Goal: Browse casually

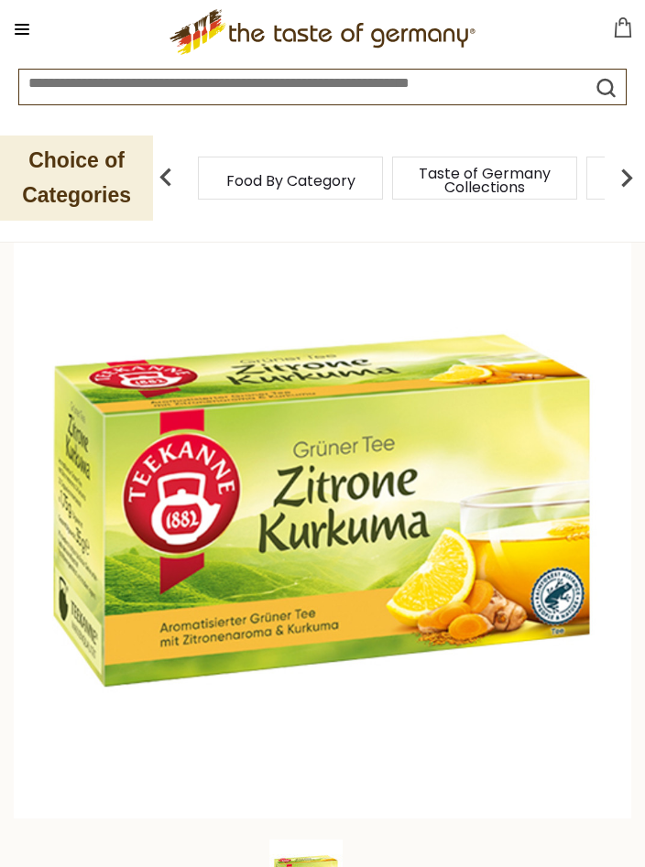
click at [333, 184] on span "Food By Category" at bounding box center [290, 181] width 129 height 14
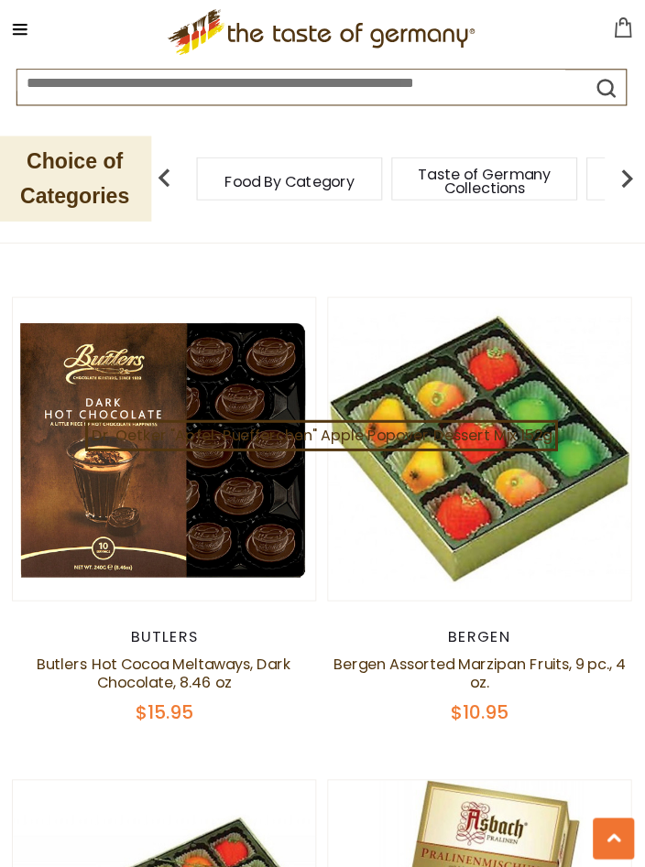
scroll to position [5747, 0]
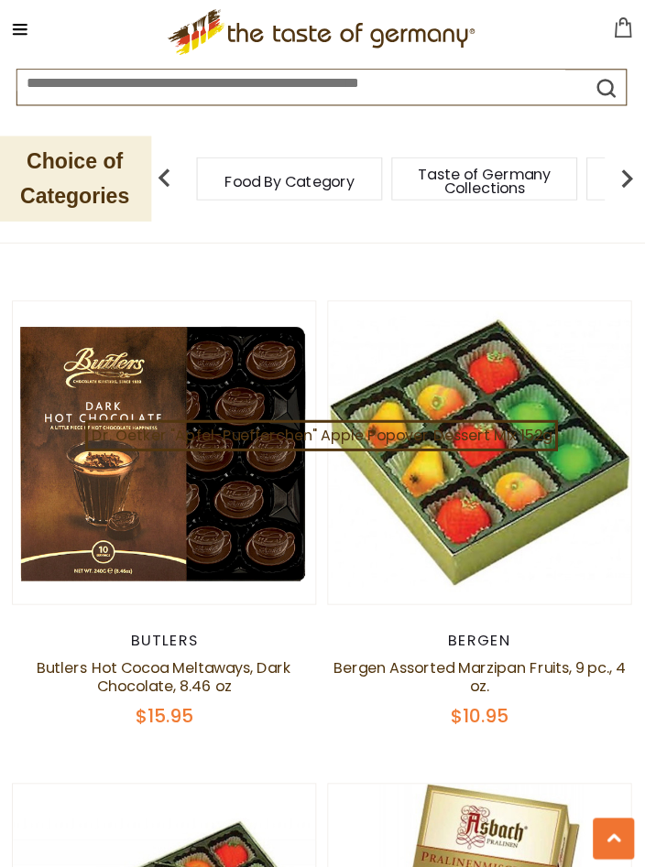
click at [628, 411] on img at bounding box center [479, 450] width 301 height 301
click at [630, 437] on figure "Quick View" at bounding box center [479, 451] width 303 height 303
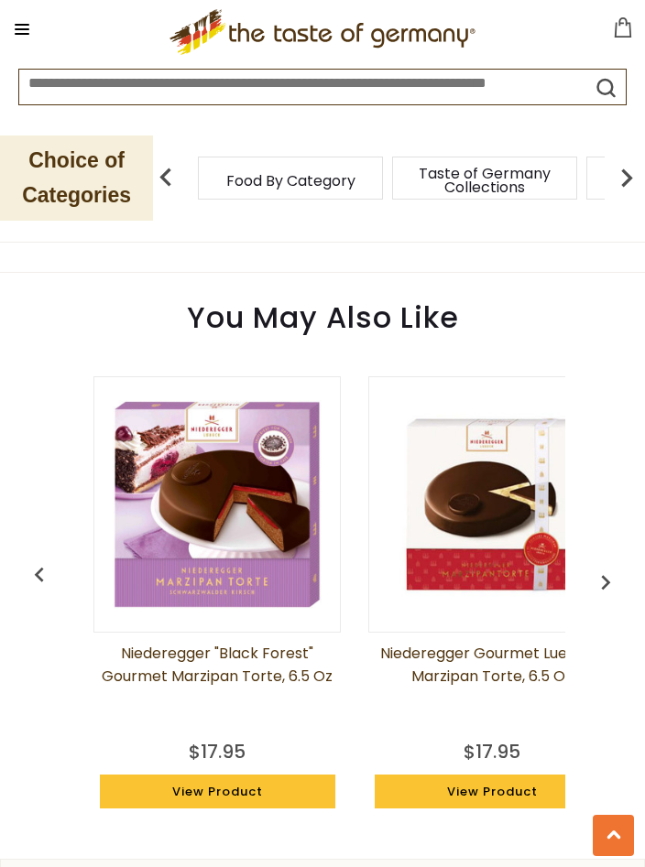
scroll to position [1699, 0]
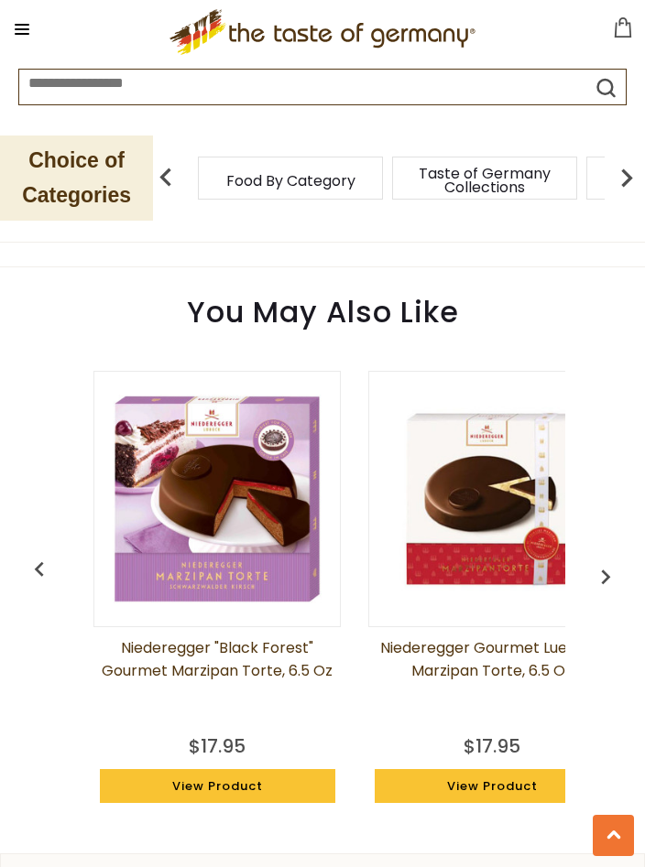
click at [623, 555] on button "button" at bounding box center [605, 573] width 40 height 40
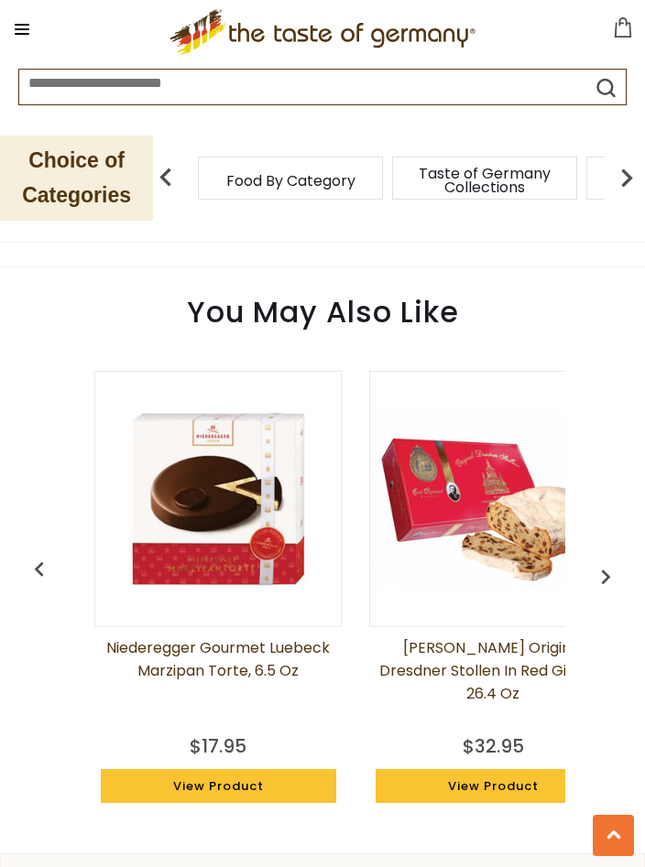
scroll to position [0, 275]
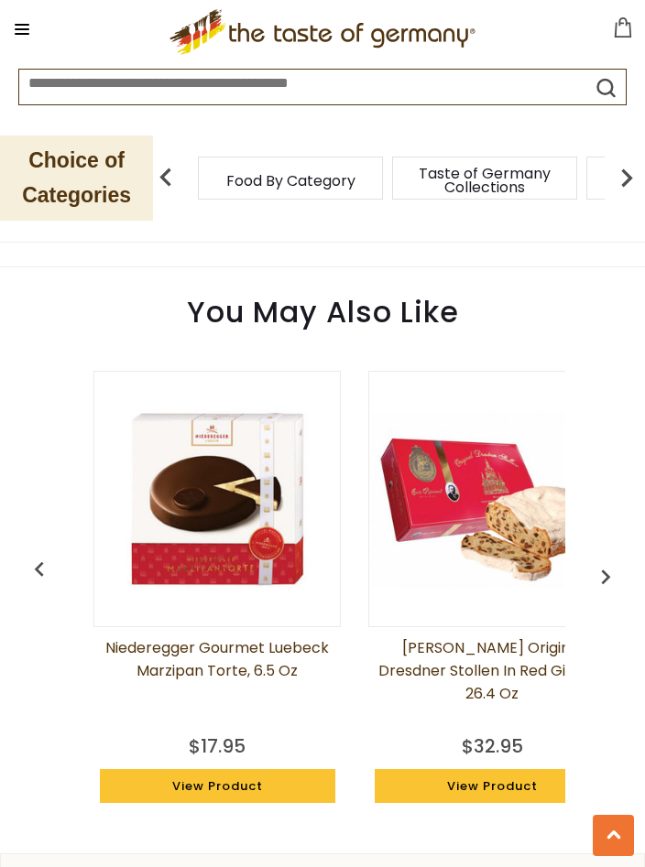
click at [604, 582] on img "button" at bounding box center [605, 576] width 29 height 29
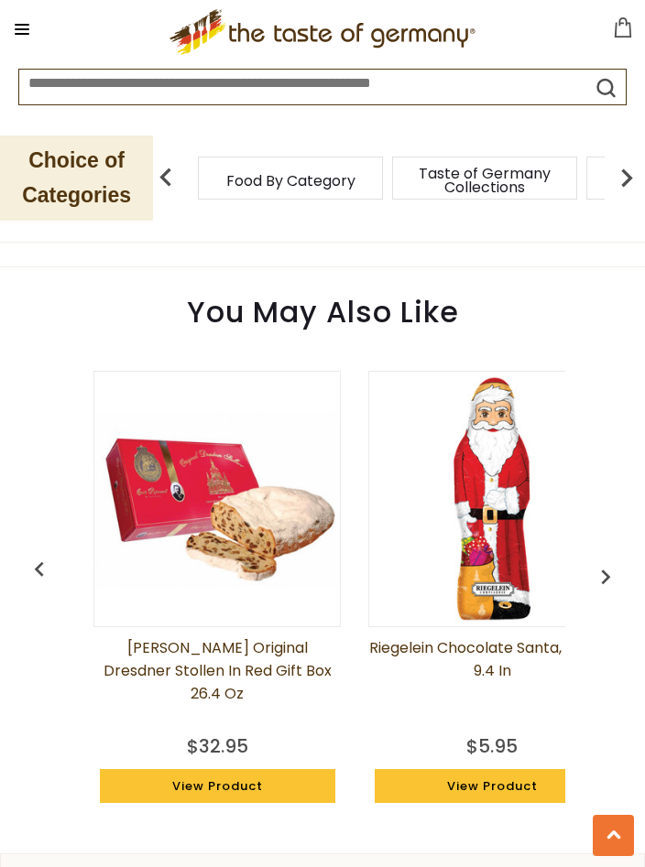
click at [612, 581] on img "button" at bounding box center [605, 576] width 29 height 29
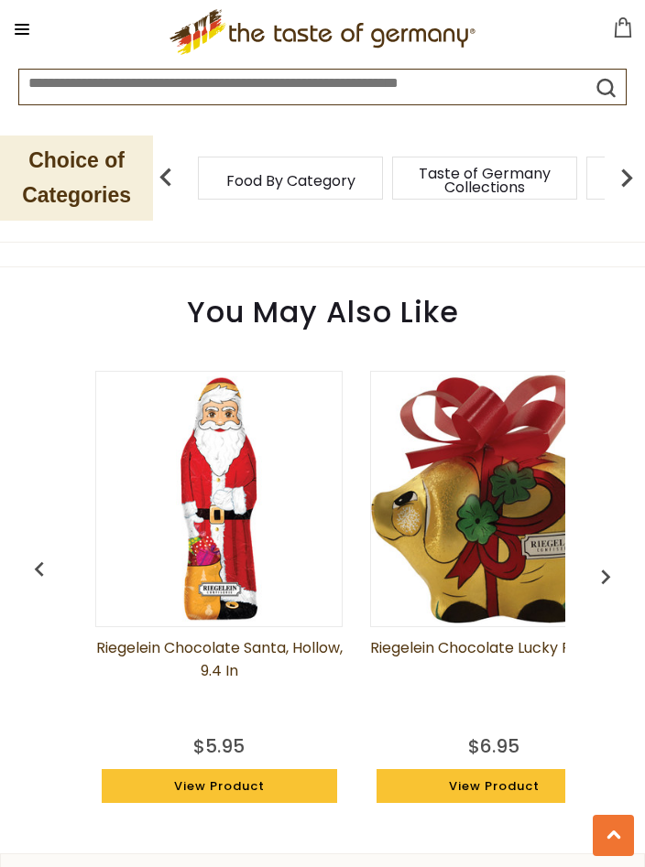
scroll to position [0, 824]
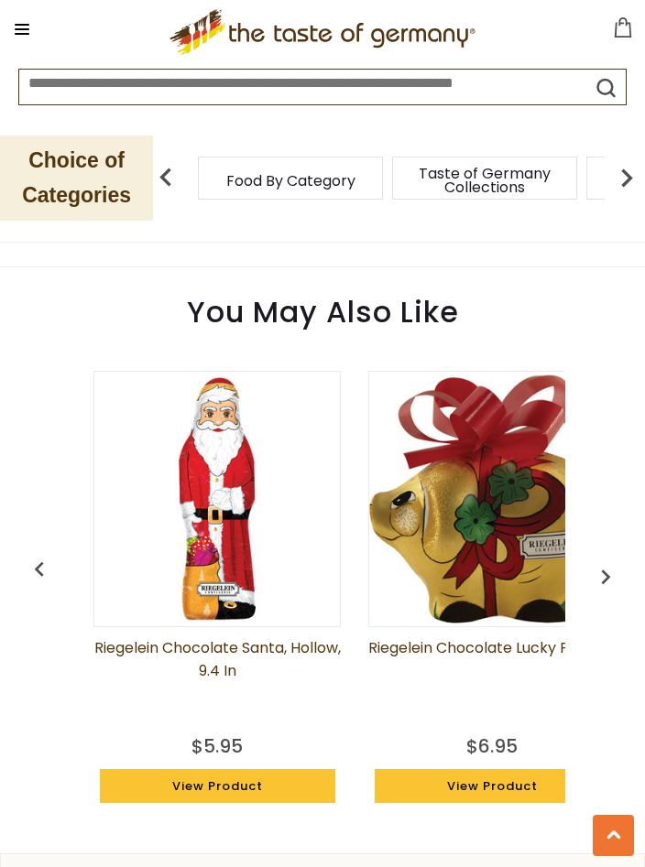
click at [610, 575] on img "button" at bounding box center [605, 576] width 29 height 29
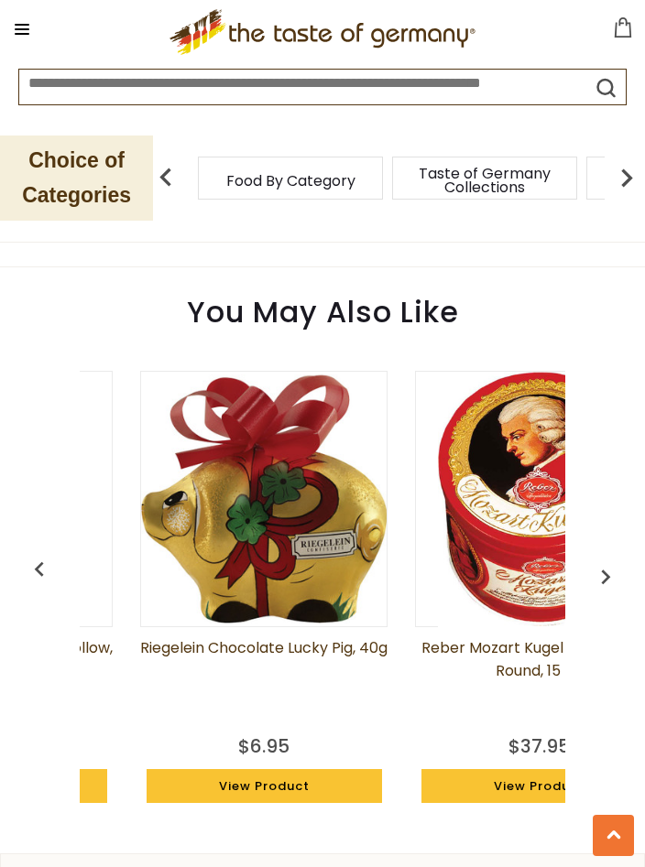
scroll to position [0, 1099]
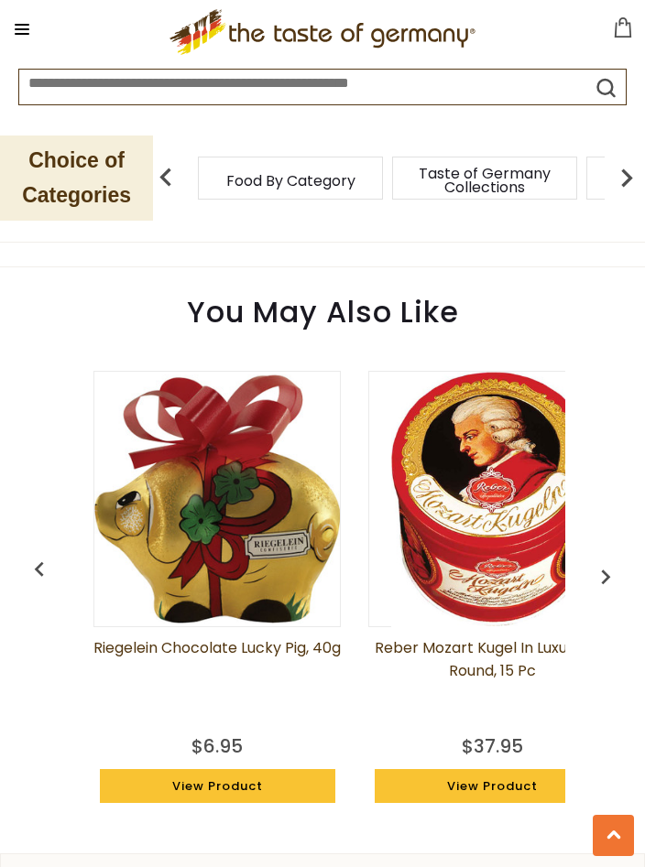
click at [604, 580] on img "button" at bounding box center [605, 576] width 29 height 29
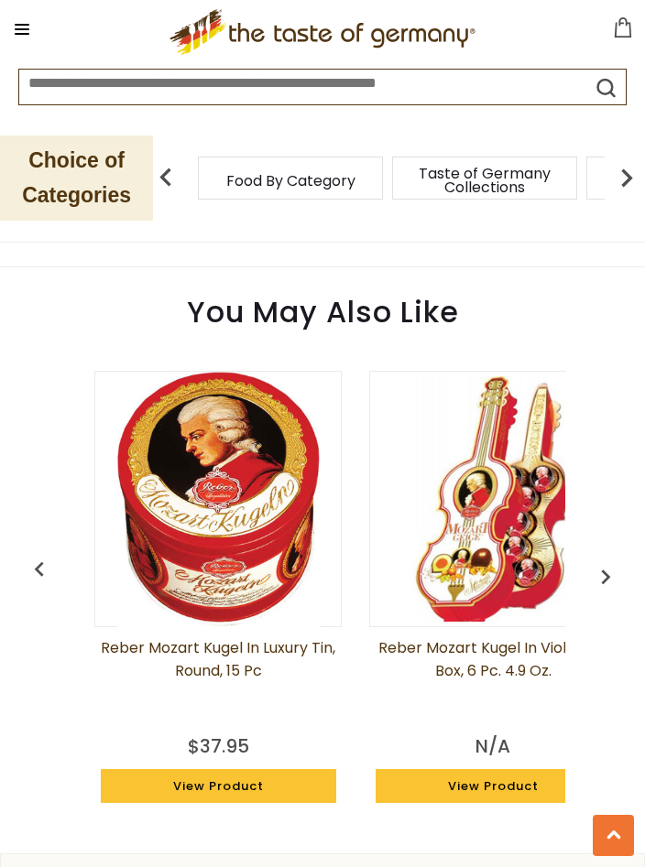
scroll to position [0, 1374]
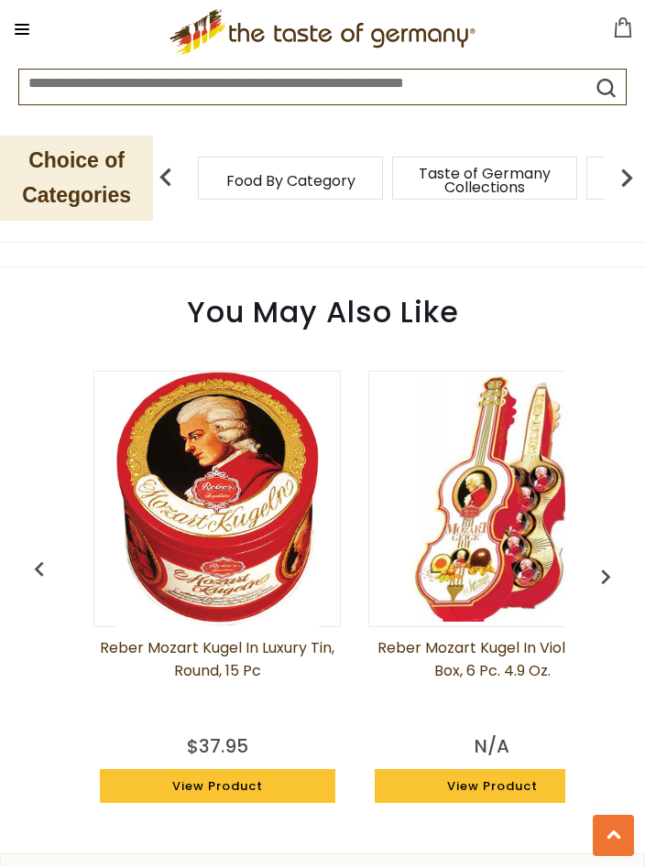
click at [604, 569] on img "button" at bounding box center [605, 576] width 29 height 29
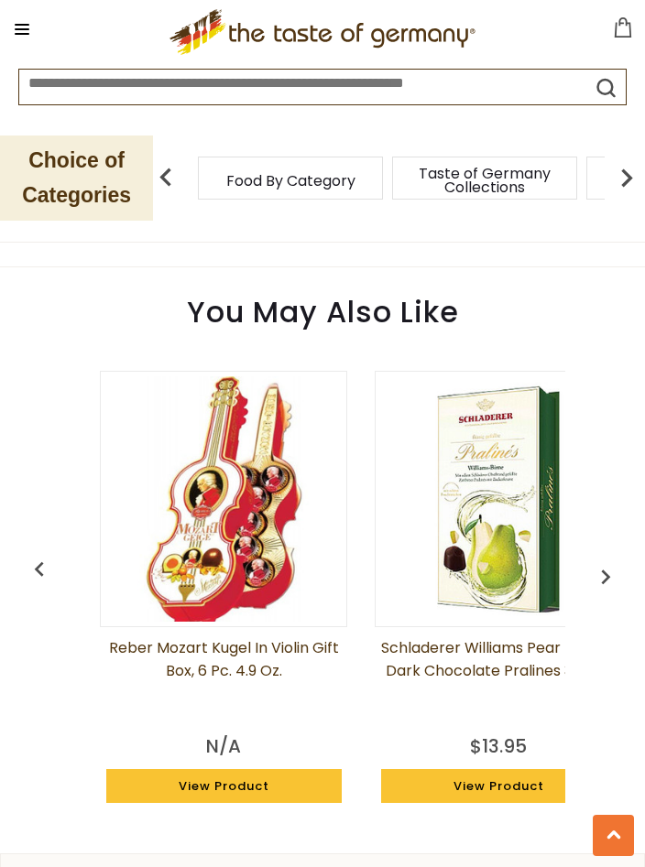
scroll to position [0, 1650]
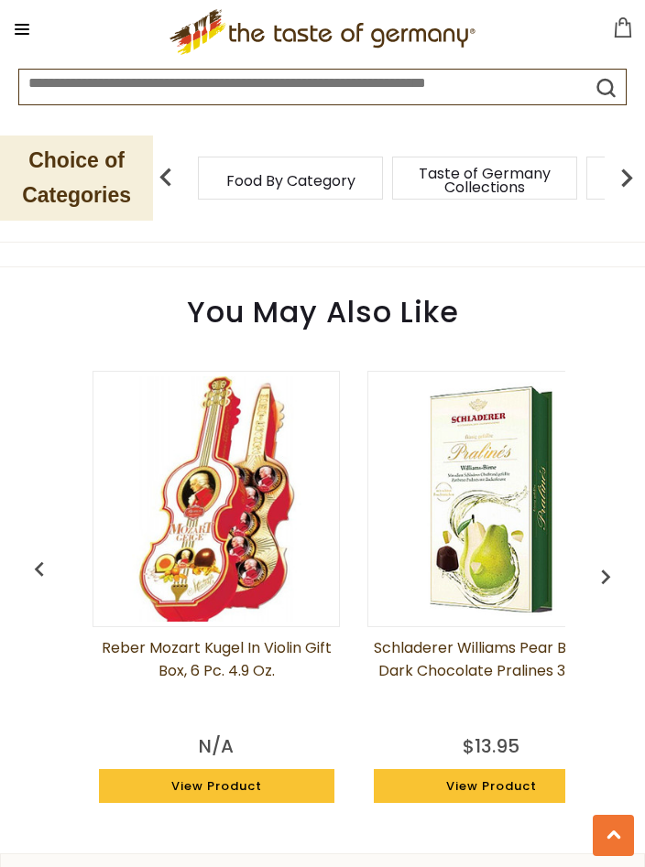
click at [608, 572] on img "button" at bounding box center [605, 576] width 29 height 29
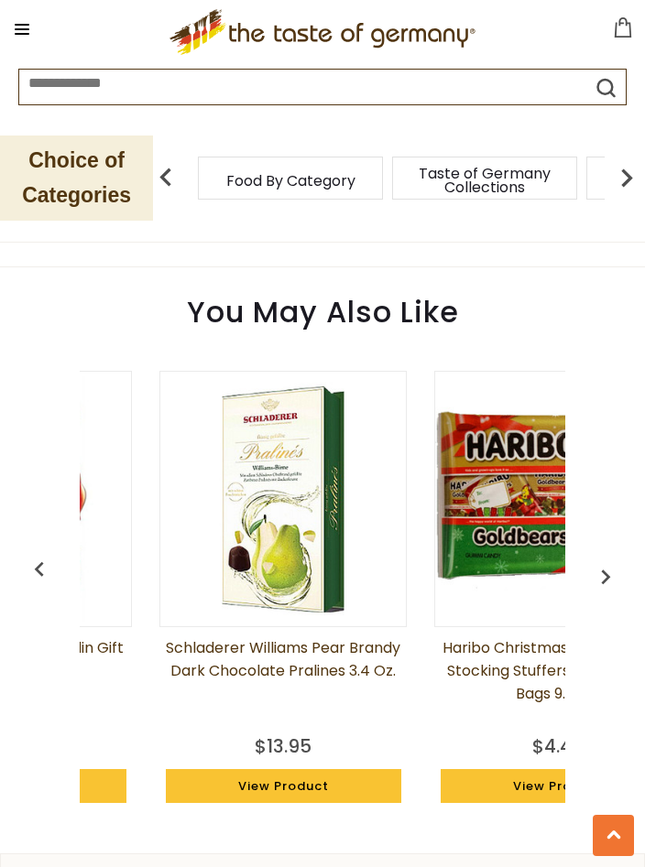
scroll to position [0, 1924]
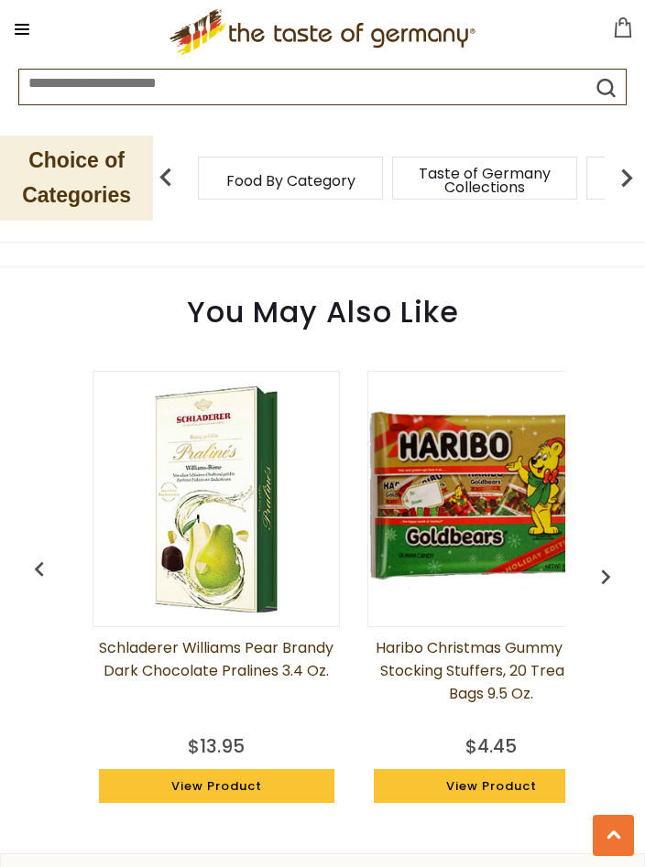
click at [607, 572] on img "button" at bounding box center [605, 576] width 29 height 29
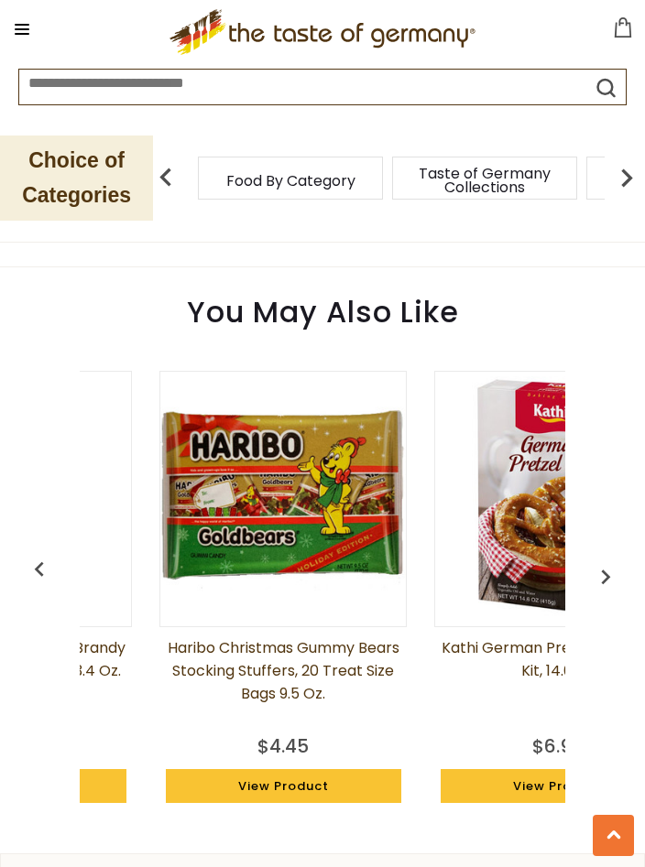
click at [607, 574] on img "button" at bounding box center [605, 576] width 29 height 29
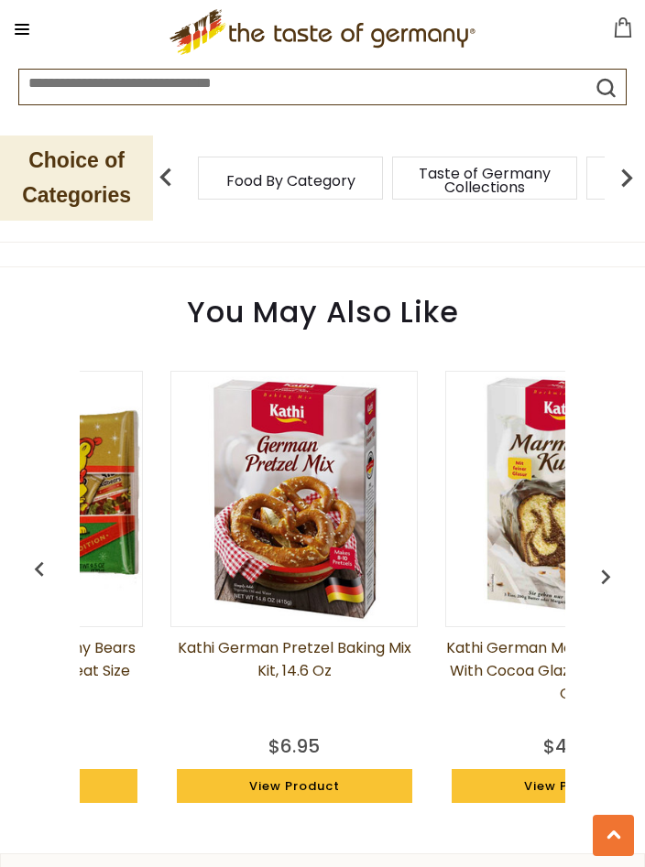
scroll to position [0, 2433]
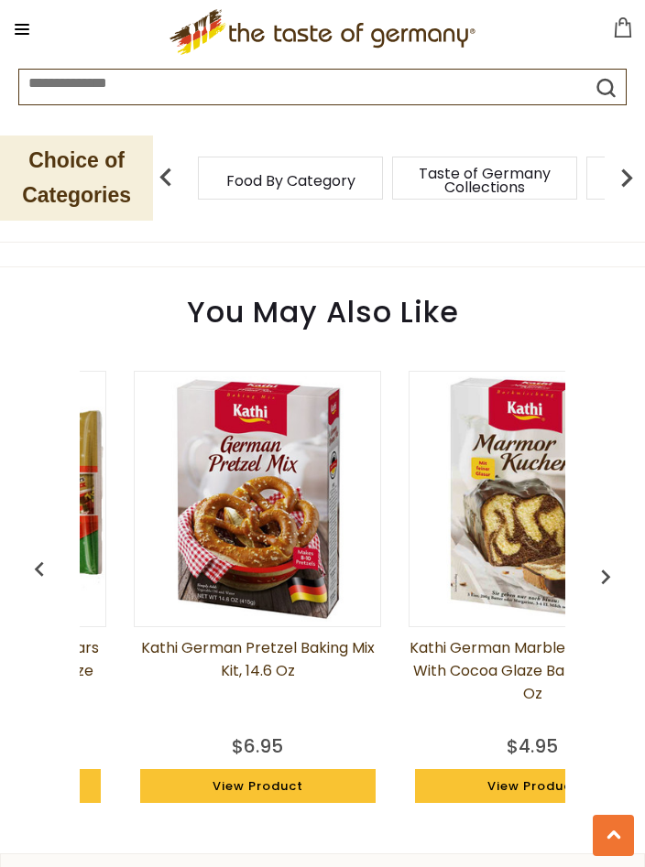
click at [605, 587] on img "button" at bounding box center [605, 576] width 29 height 29
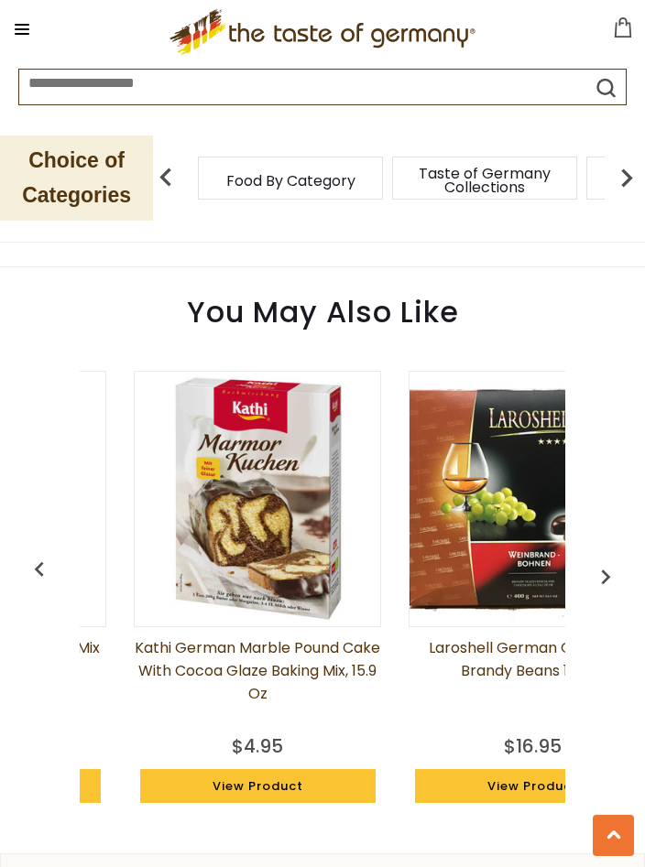
scroll to position [0, 2708]
click at [607, 579] on img "button" at bounding box center [605, 576] width 29 height 29
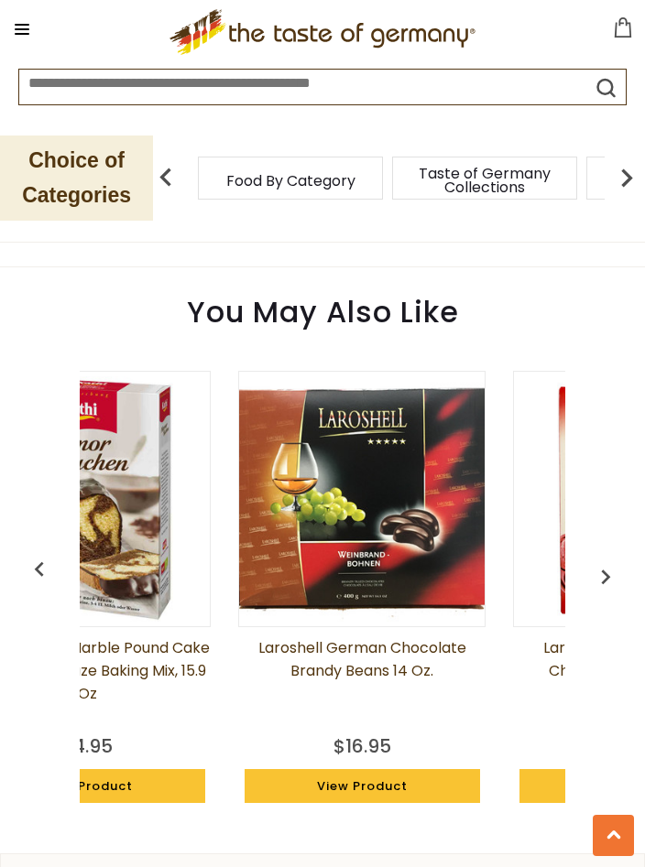
scroll to position [0, 2982]
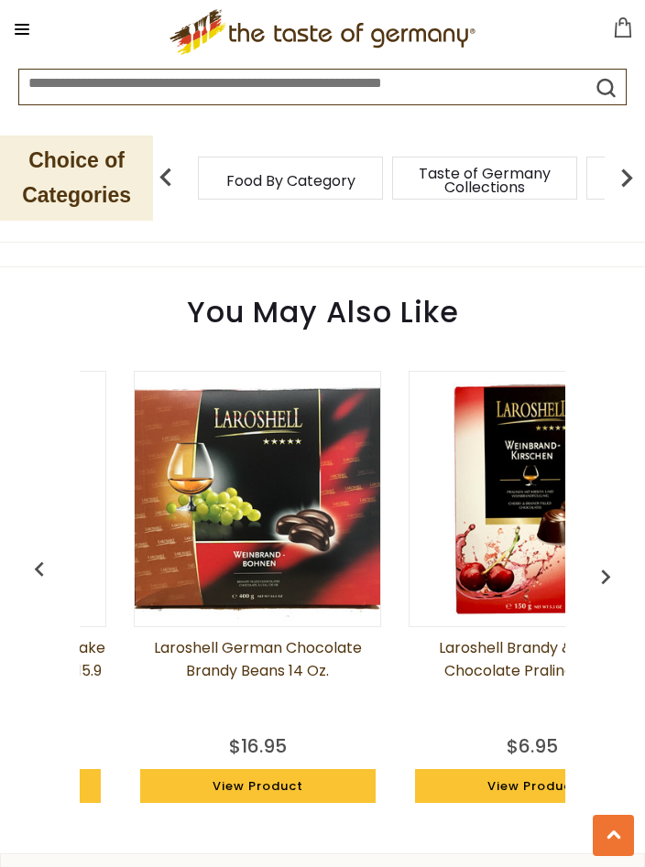
click at [605, 575] on img "button" at bounding box center [605, 576] width 29 height 29
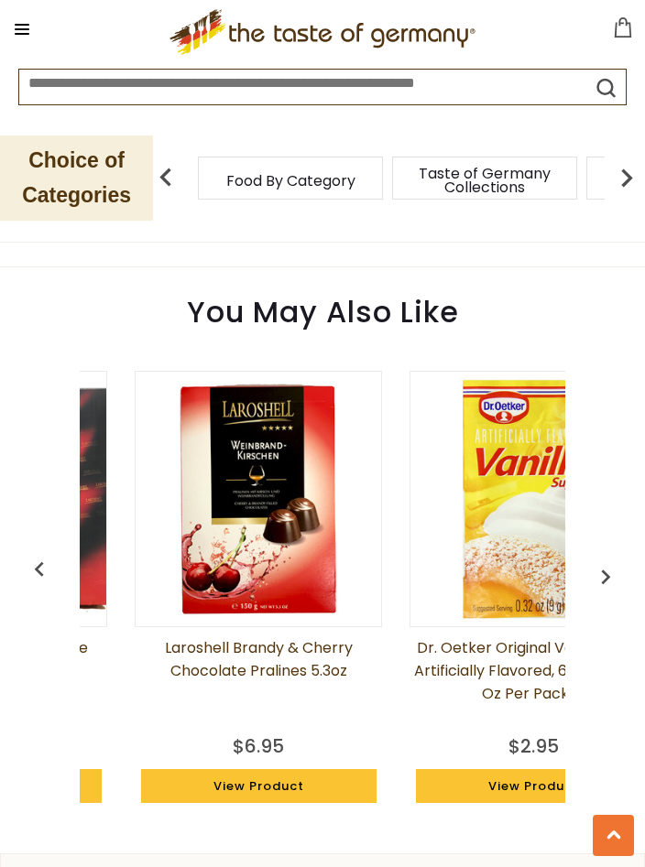
scroll to position [0, 3257]
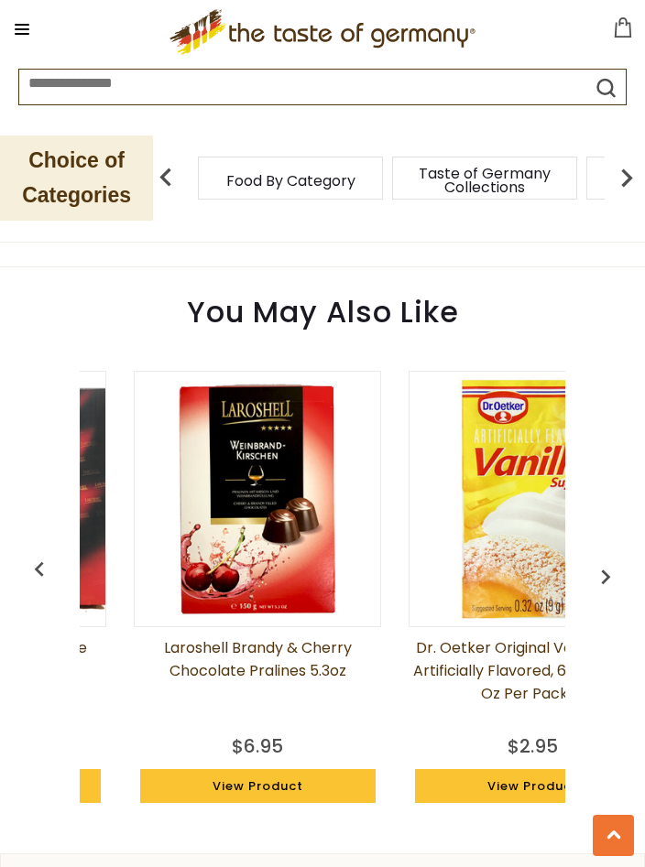
click at [594, 586] on img "button" at bounding box center [605, 576] width 29 height 29
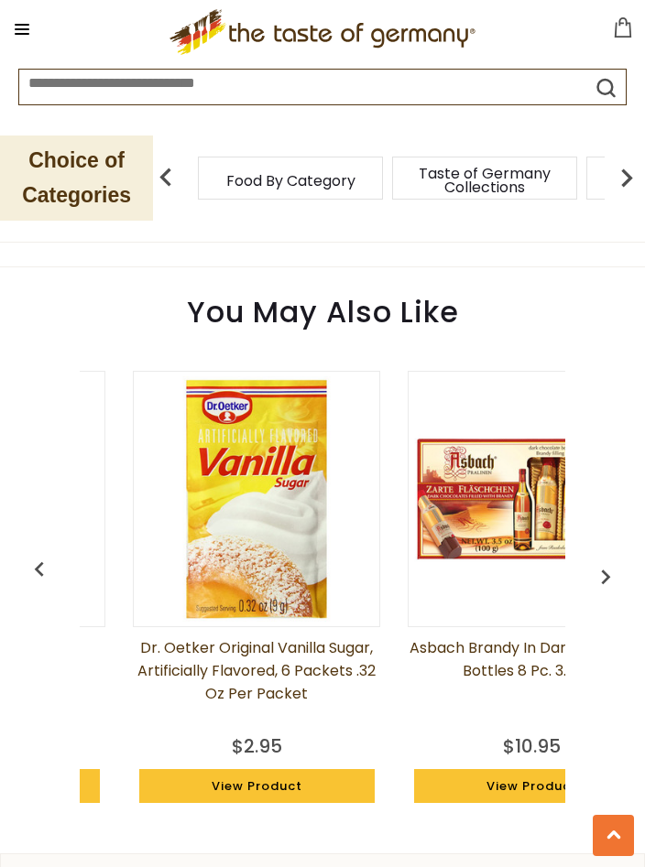
click at [592, 578] on img "button" at bounding box center [605, 576] width 29 height 29
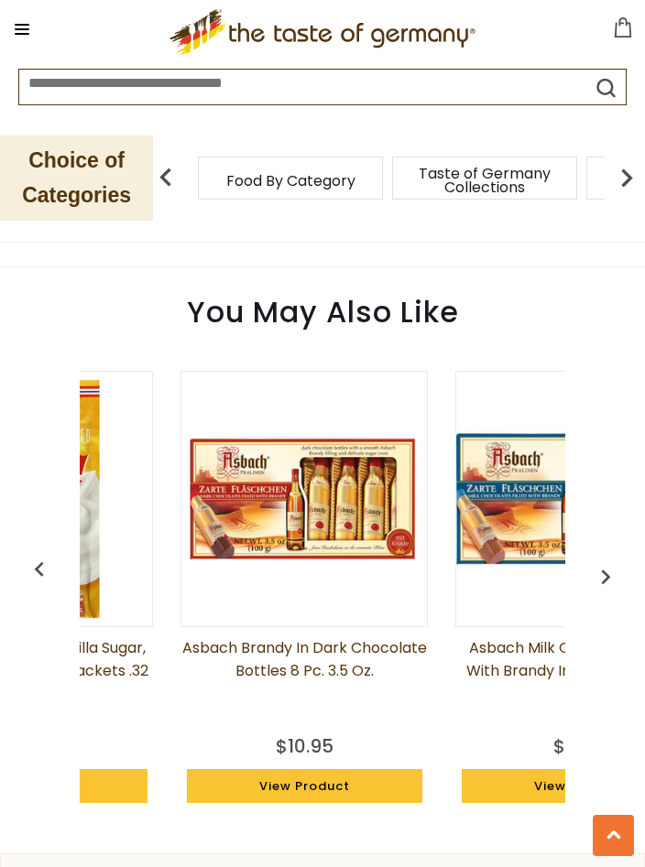
scroll to position [0, 3807]
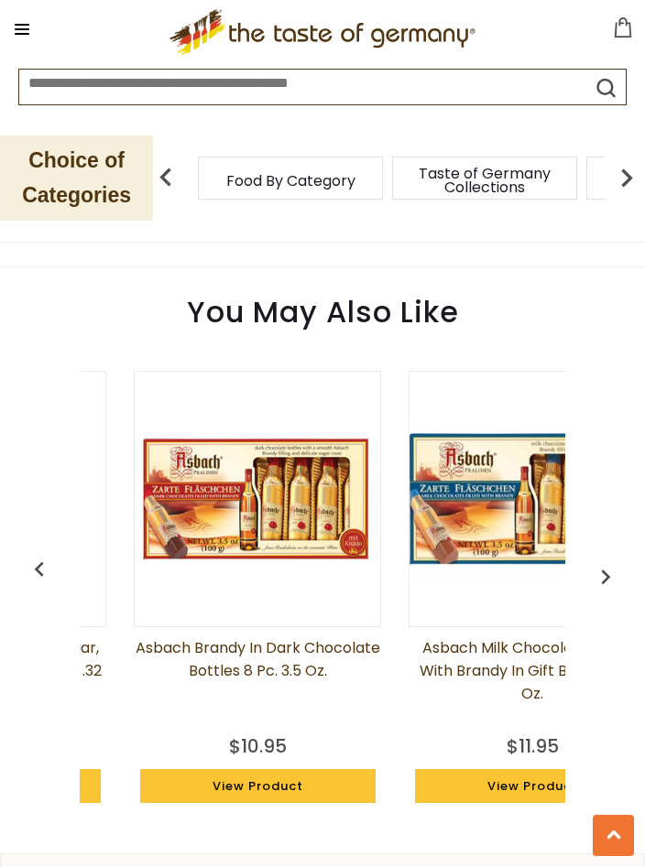
click at [591, 574] on img "button" at bounding box center [605, 576] width 29 height 29
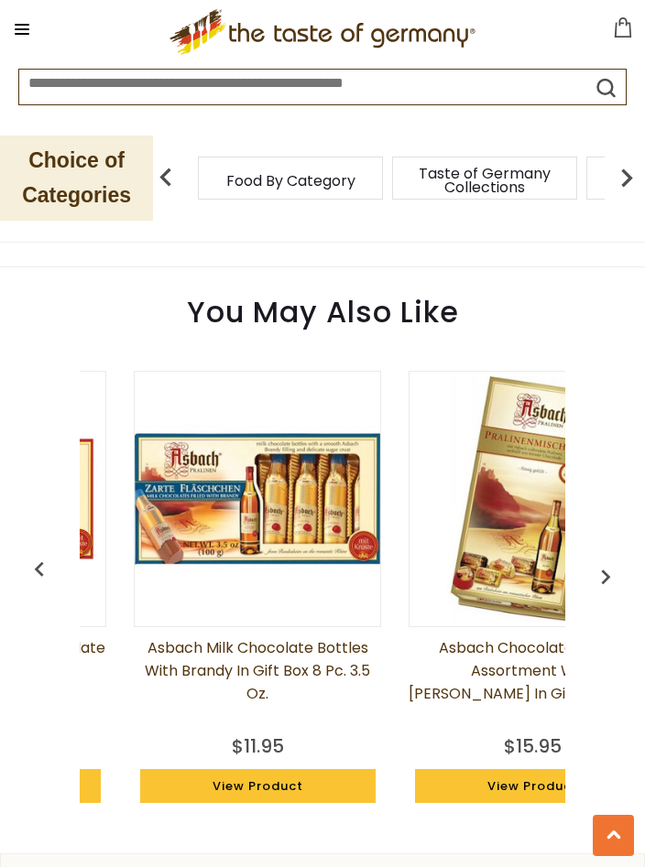
click at [589, 587] on button "button" at bounding box center [605, 573] width 40 height 40
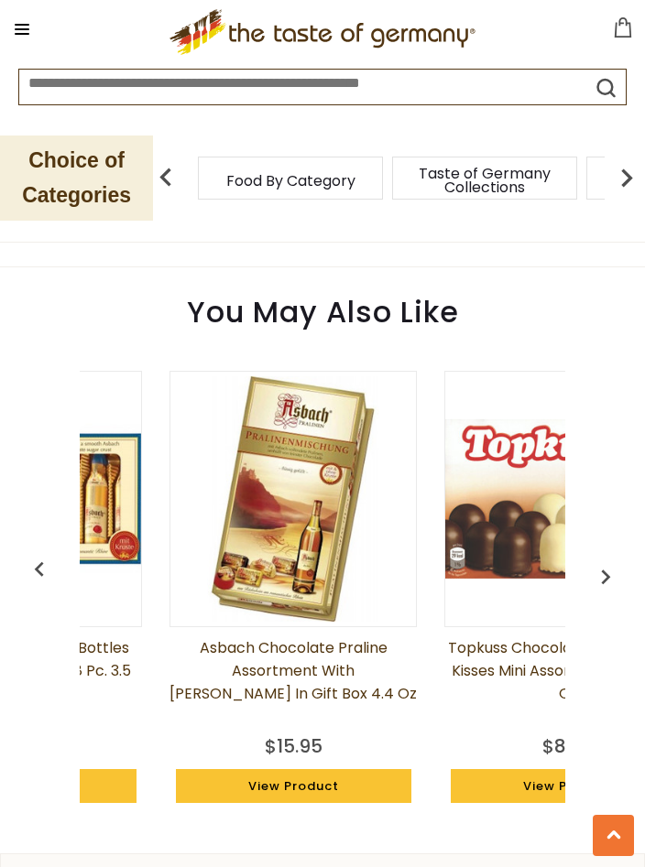
scroll to position [0, 4356]
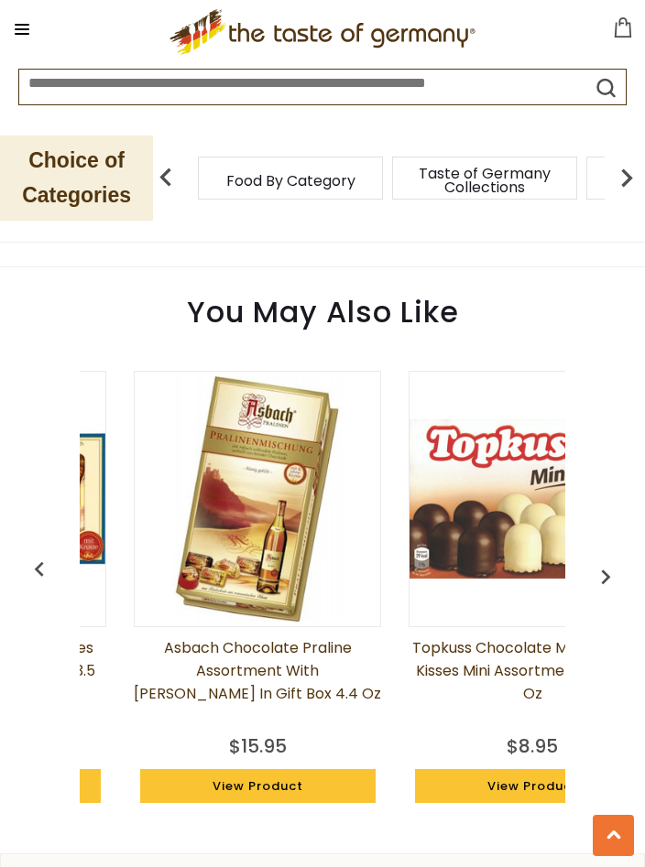
click at [606, 575] on img "button" at bounding box center [605, 576] width 29 height 29
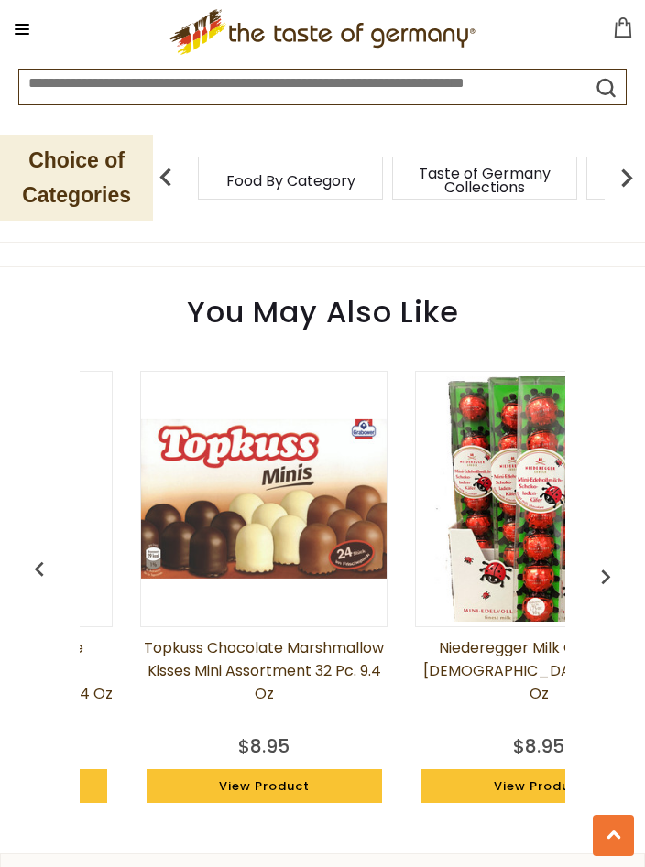
scroll to position [0, 4631]
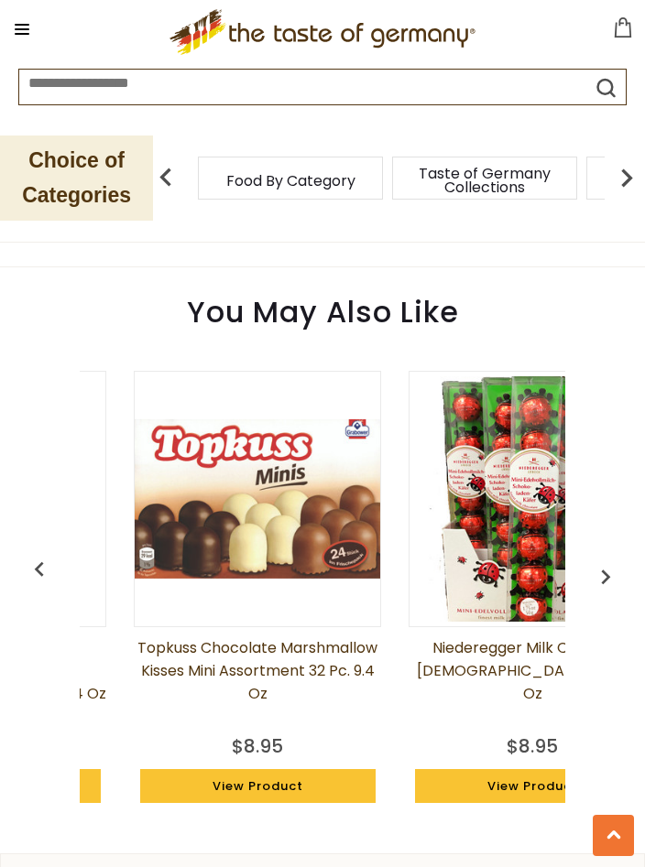
click at [607, 578] on img "button" at bounding box center [605, 576] width 29 height 29
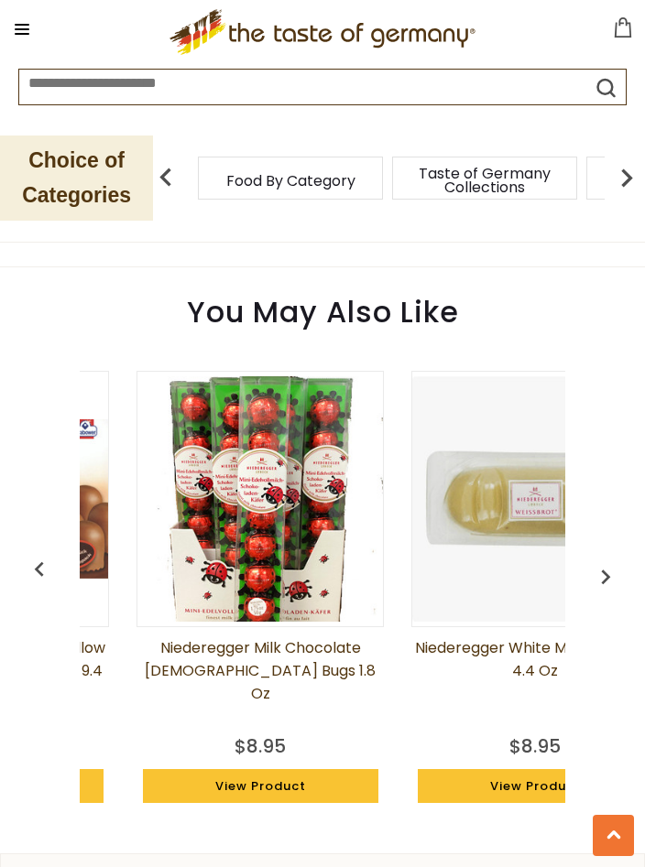
scroll to position [0, 4906]
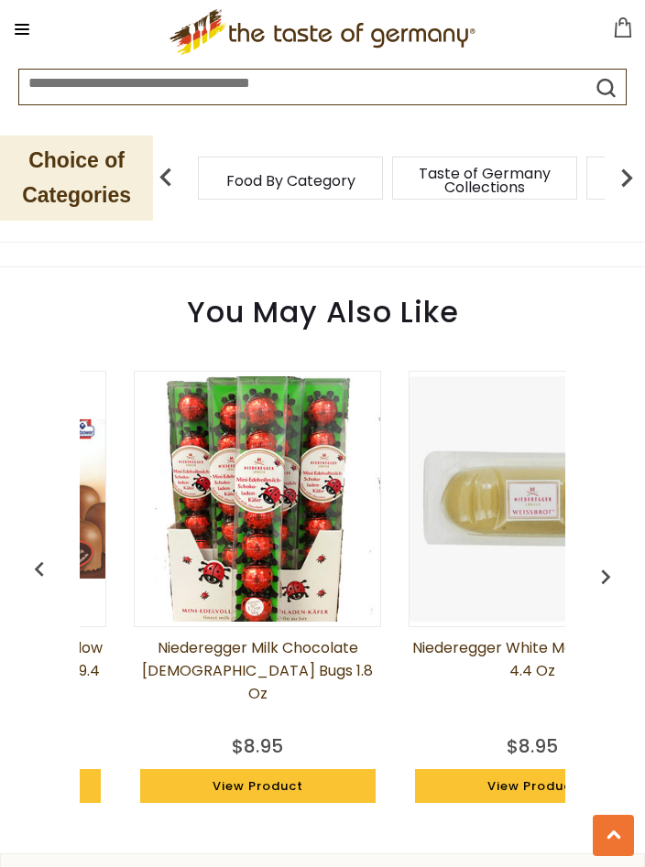
click at [608, 582] on img "button" at bounding box center [605, 576] width 29 height 29
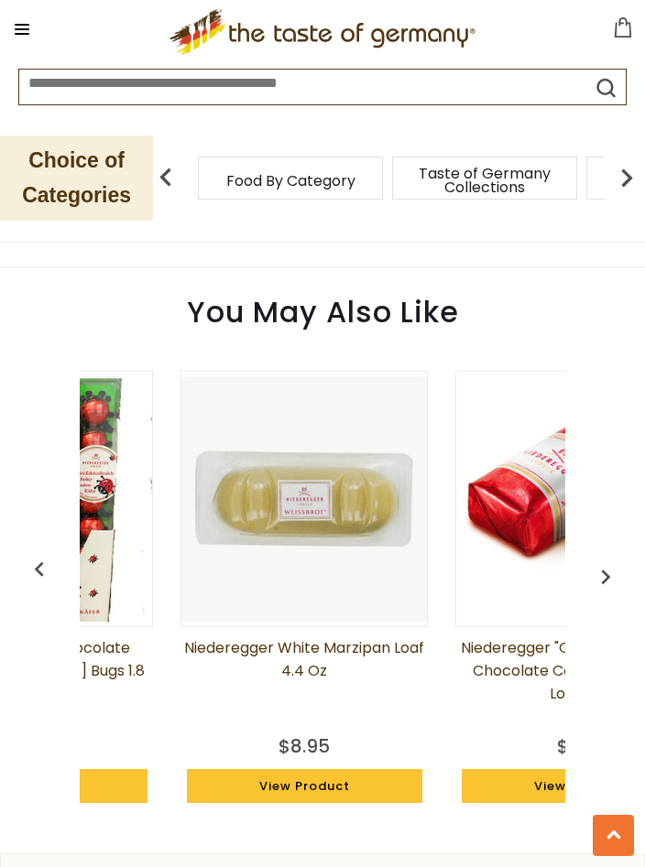
scroll to position [0, 5181]
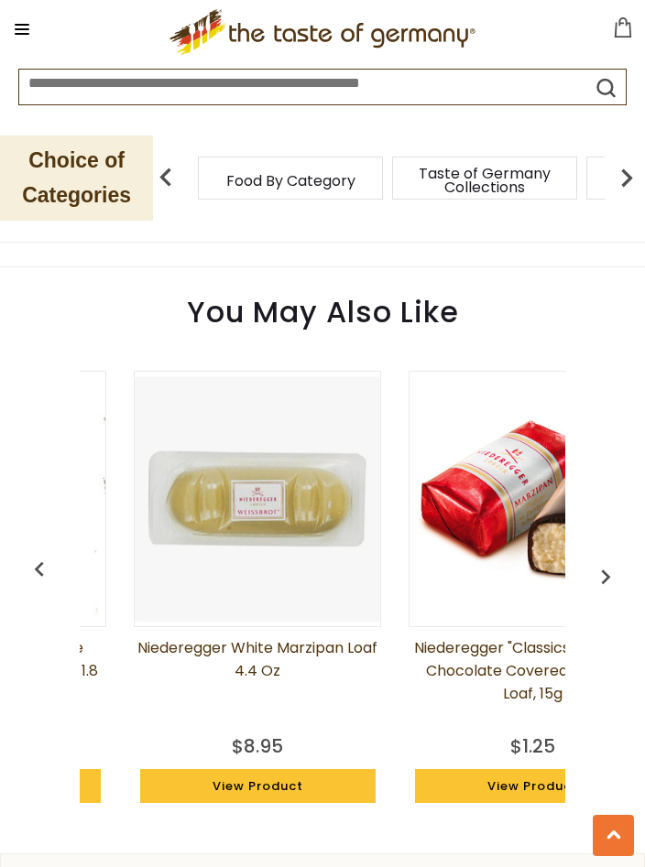
click at [603, 588] on img "button" at bounding box center [605, 576] width 29 height 29
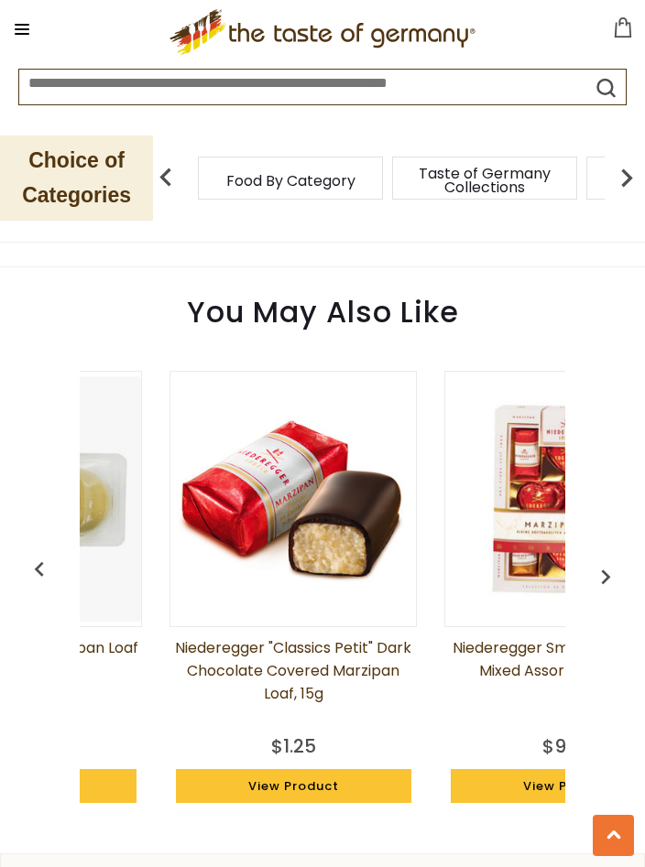
scroll to position [0, 5455]
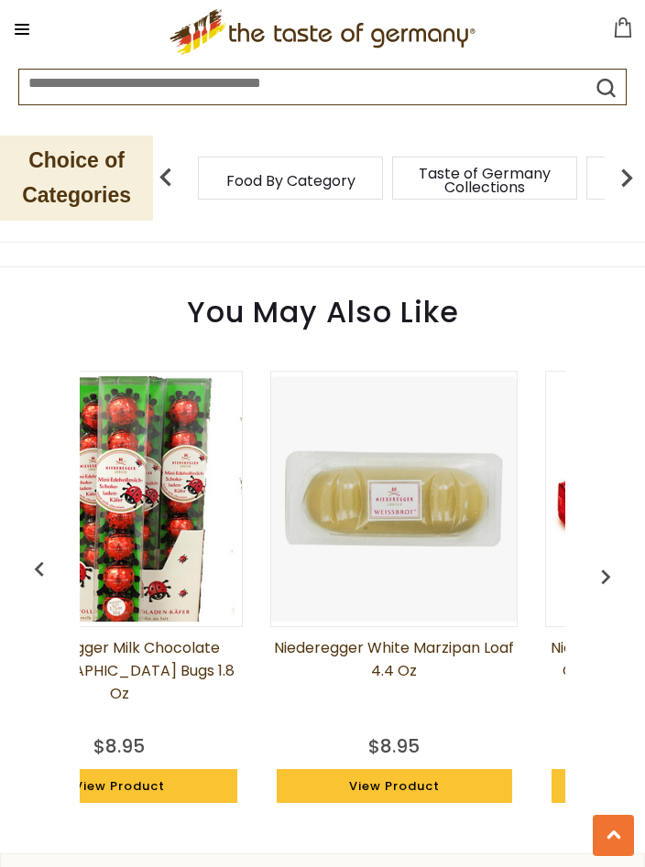
click at [618, 577] on img "button" at bounding box center [605, 576] width 29 height 29
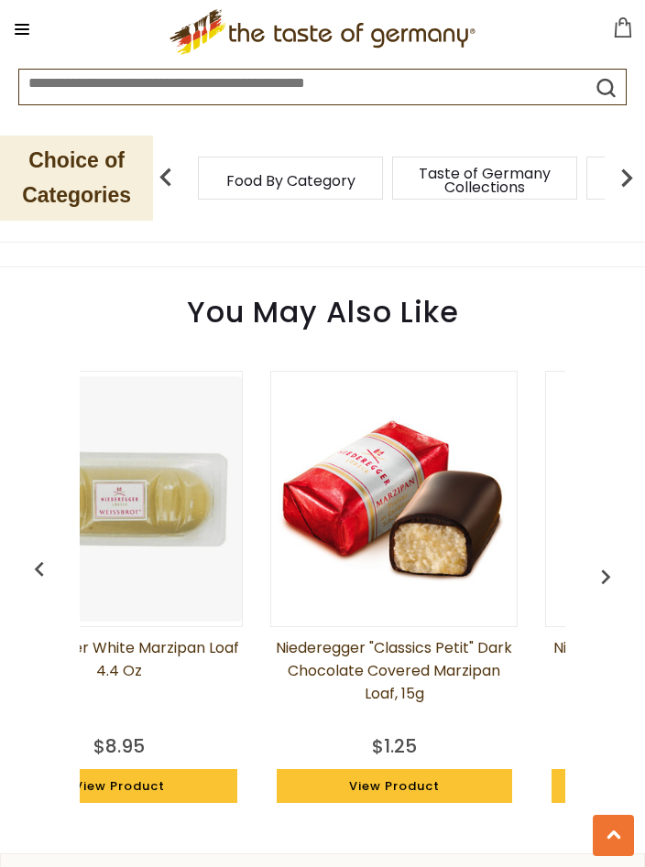
click at [617, 579] on img "button" at bounding box center [605, 576] width 29 height 29
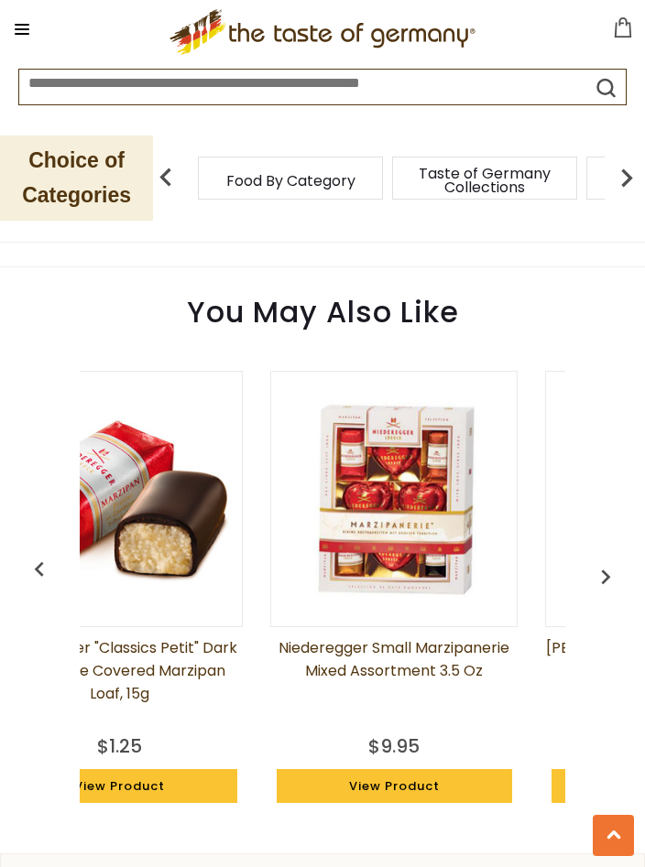
click at [614, 581] on img "button" at bounding box center [605, 576] width 29 height 29
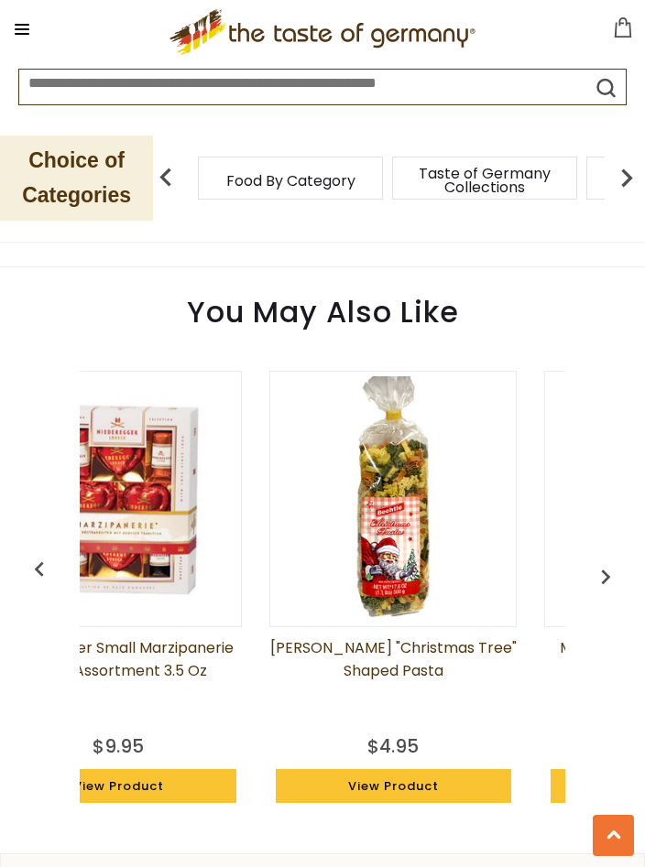
click at [598, 581] on img "button" at bounding box center [605, 576] width 29 height 29
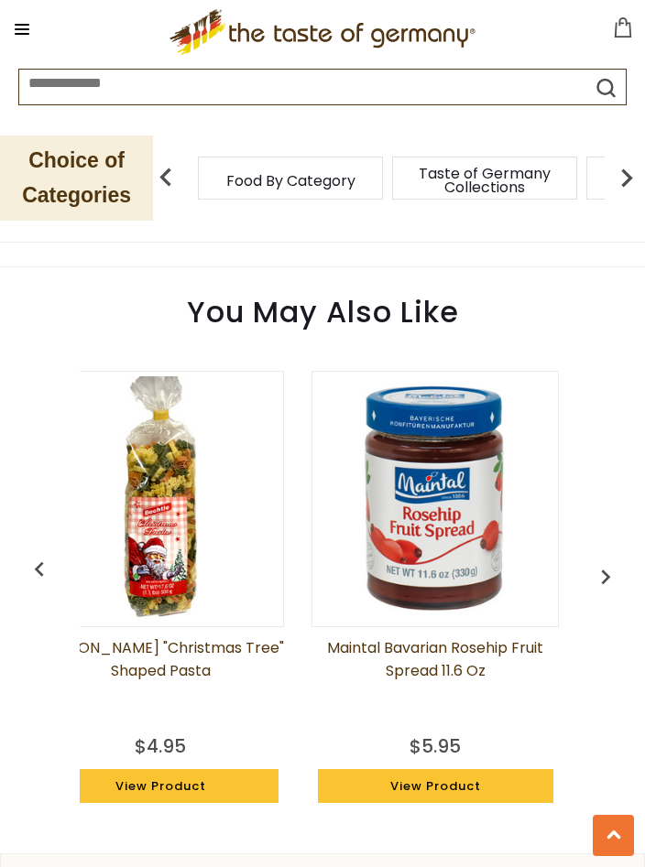
click at [599, 581] on img "button" at bounding box center [605, 576] width 29 height 29
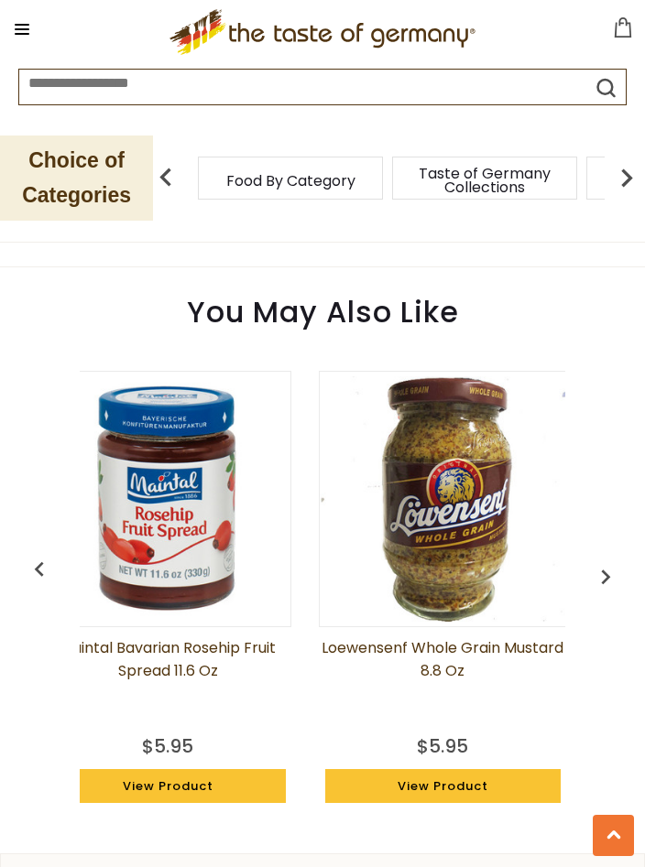
scroll to position [0, 6388]
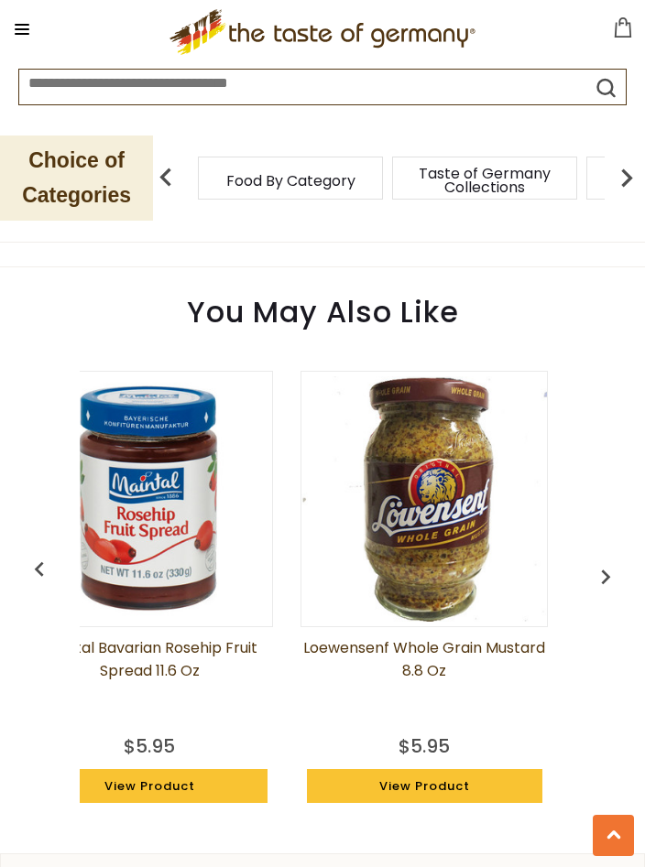
click at [595, 573] on img "button" at bounding box center [605, 576] width 29 height 29
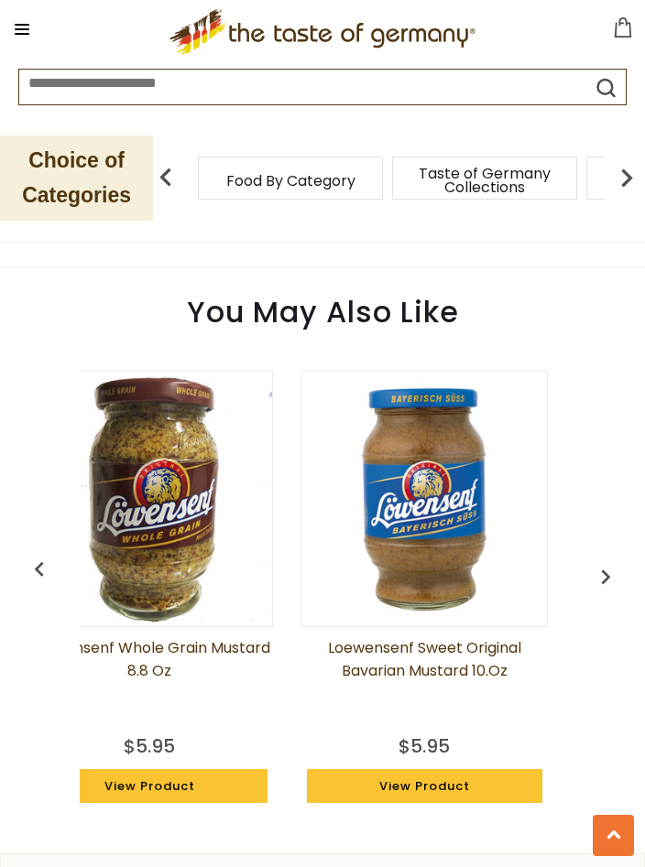
click at [605, 582] on img "button" at bounding box center [605, 576] width 29 height 29
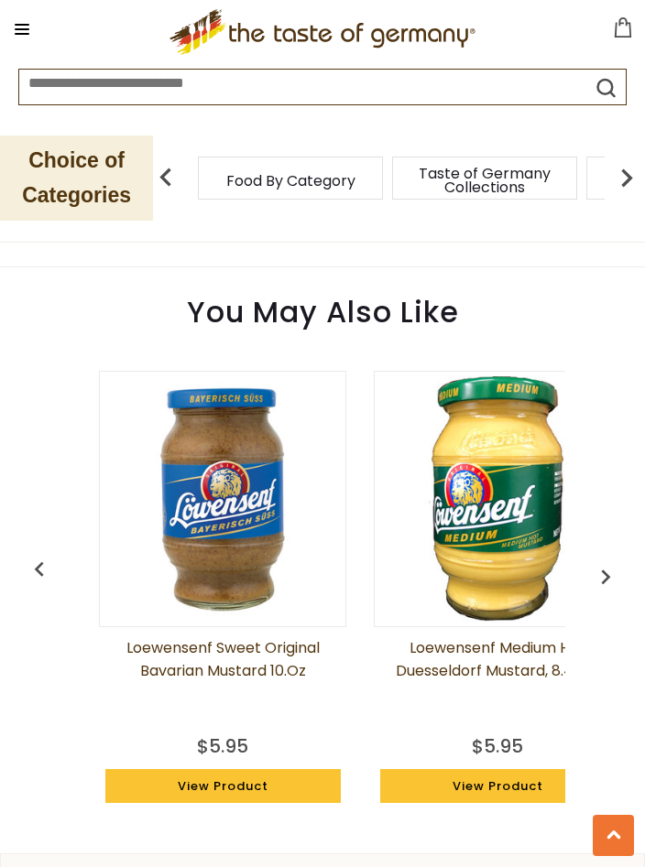
scroll to position [0, 6937]
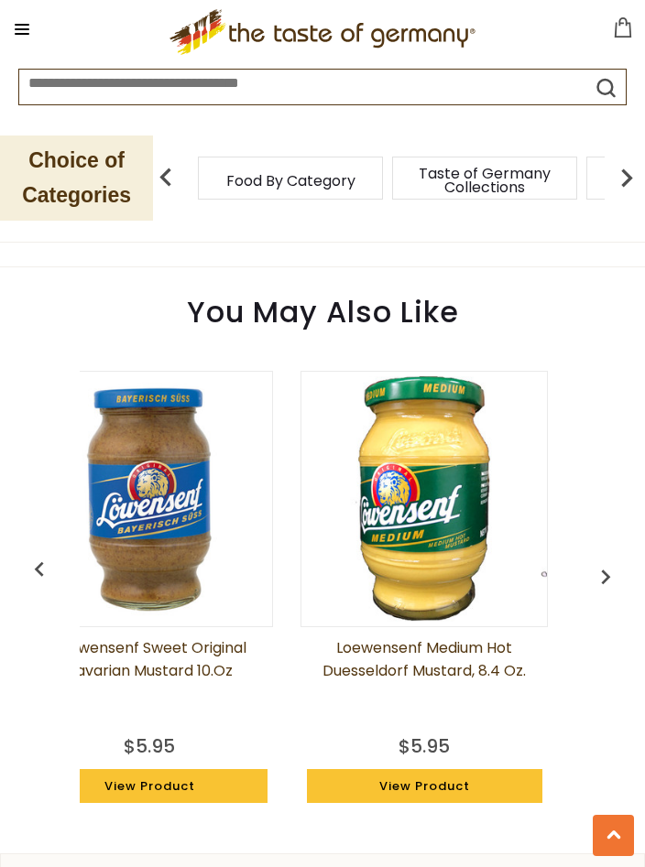
click at [592, 589] on img "button" at bounding box center [605, 576] width 29 height 29
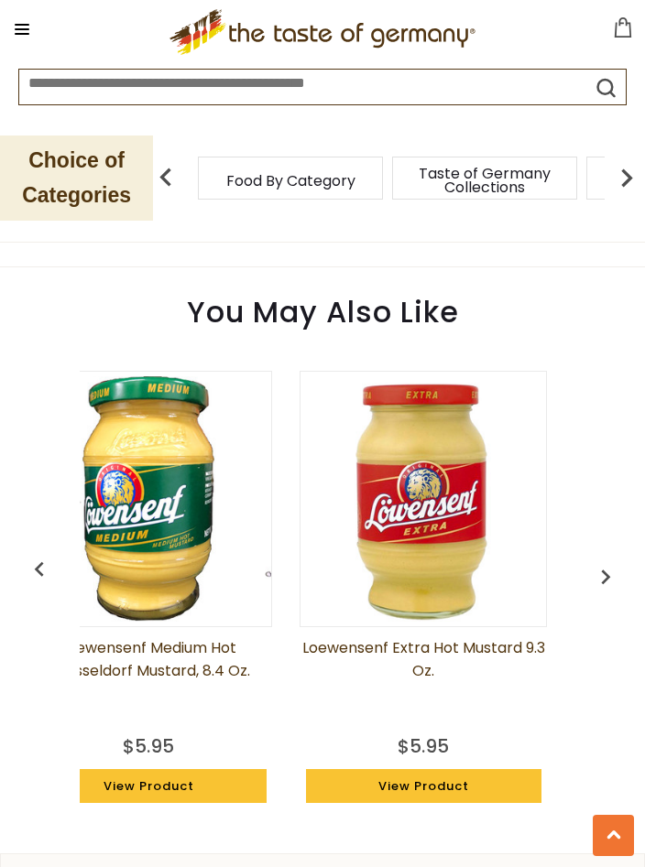
click at [594, 586] on img "button" at bounding box center [605, 576] width 29 height 29
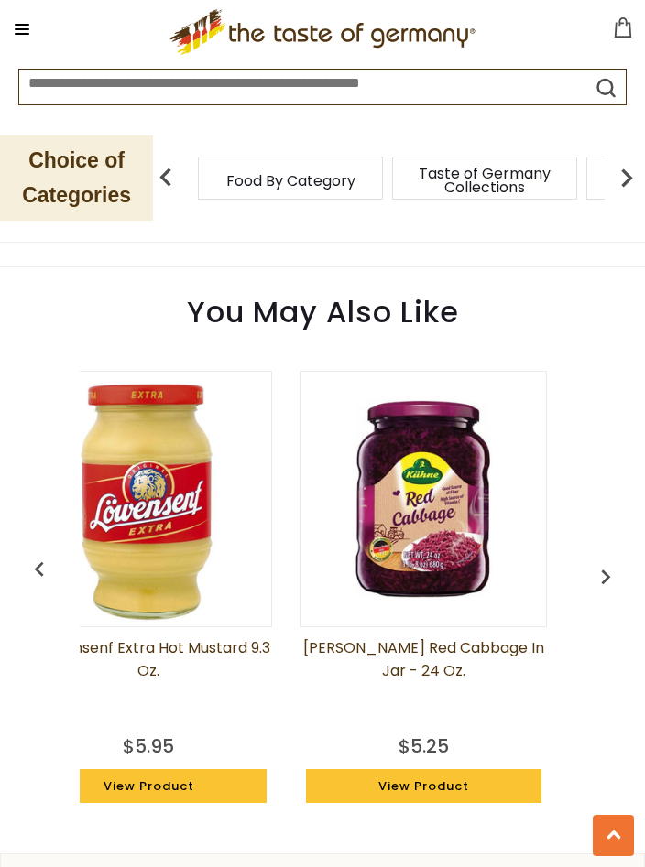
click at [596, 581] on img "button" at bounding box center [605, 576] width 29 height 29
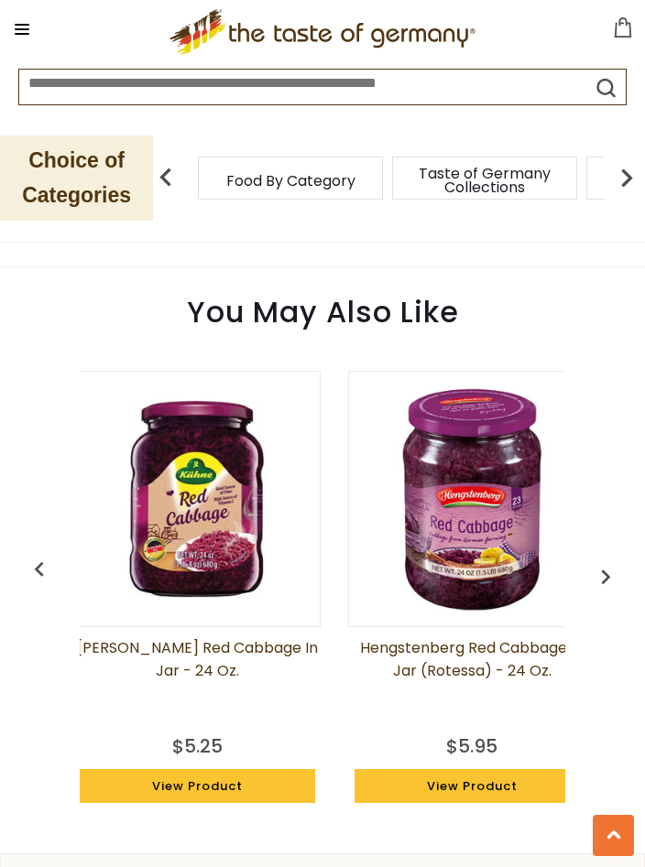
click at [594, 579] on img "button" at bounding box center [605, 576] width 29 height 29
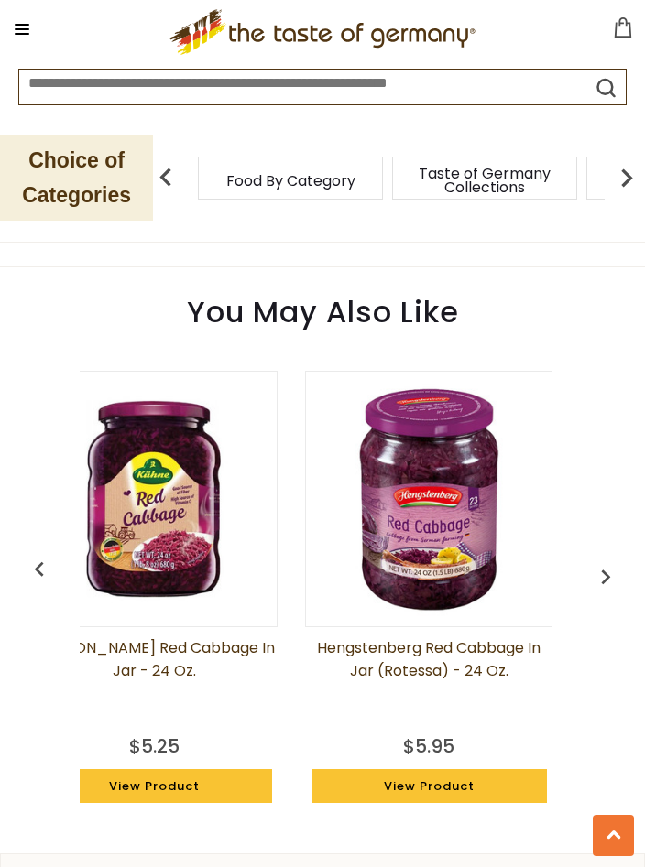
scroll to position [0, 7758]
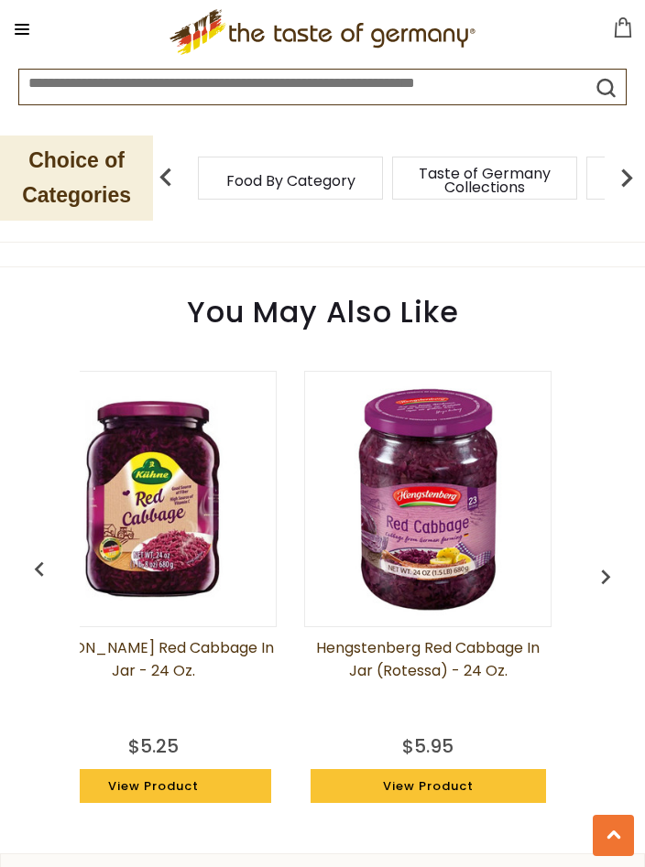
click at [585, 583] on button "button" at bounding box center [605, 573] width 40 height 40
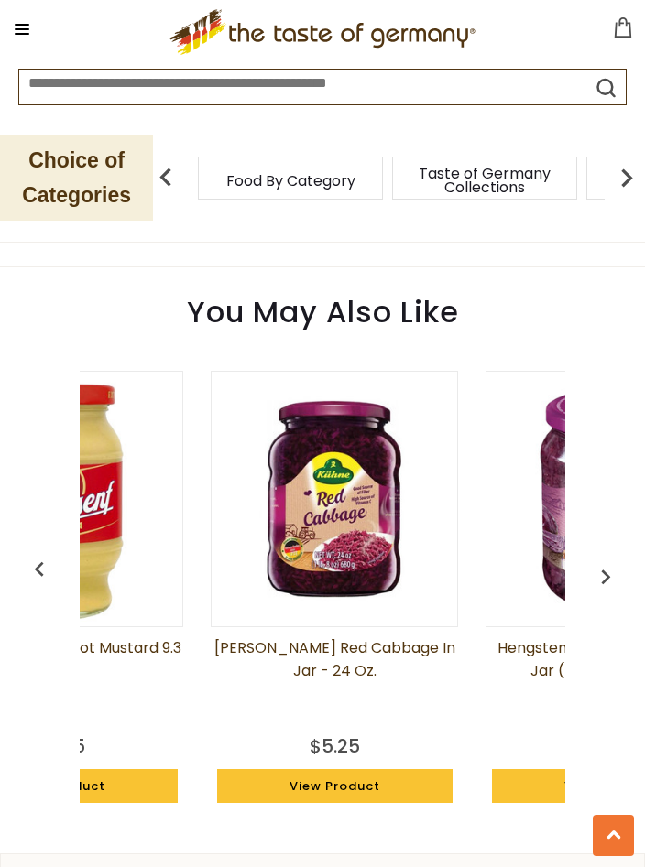
click at [614, 573] on img "button" at bounding box center [605, 576] width 29 height 29
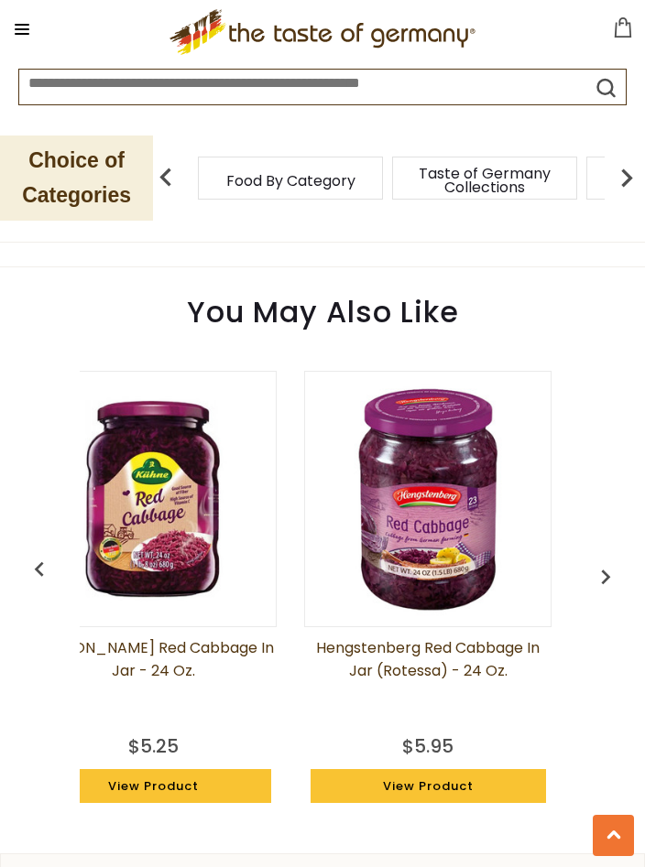
click at [612, 567] on img "button" at bounding box center [605, 576] width 29 height 29
click at [613, 582] on img "button" at bounding box center [605, 576] width 29 height 29
click at [606, 579] on img "button" at bounding box center [605, 576] width 29 height 29
click at [608, 582] on img "button" at bounding box center [605, 576] width 29 height 29
click at [608, 580] on img "button" at bounding box center [605, 576] width 29 height 29
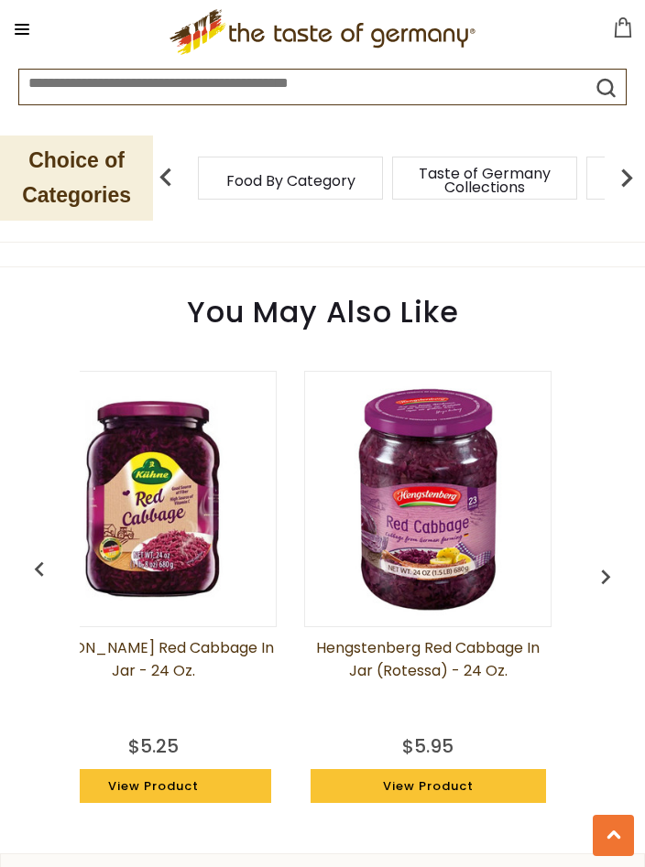
click at [29, 557] on img "button" at bounding box center [39, 569] width 29 height 29
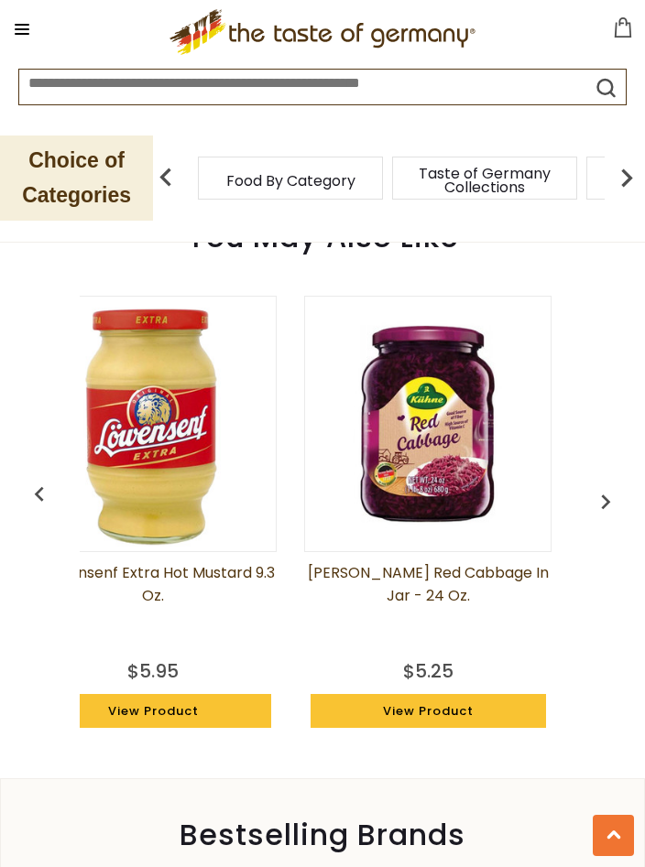
scroll to position [1787, 0]
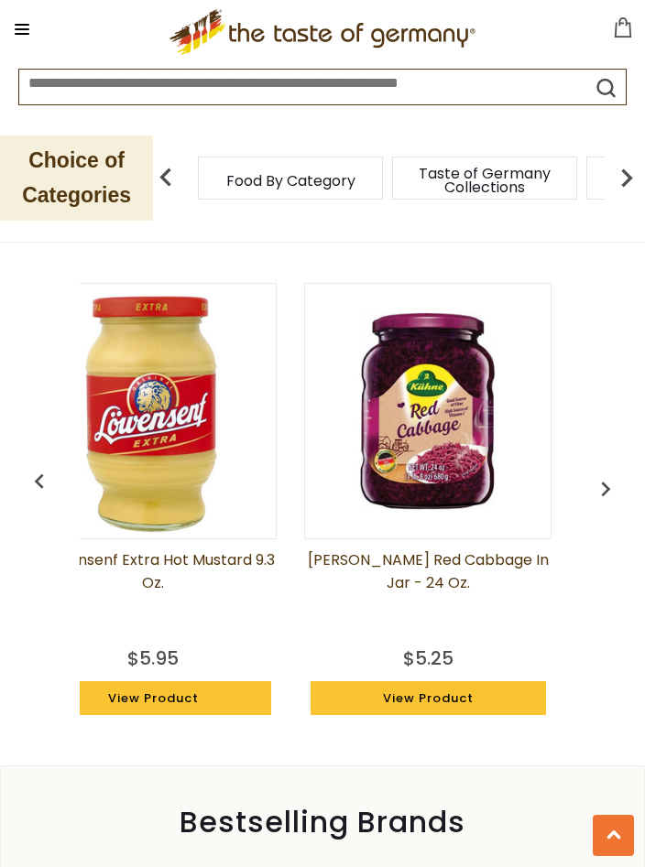
click at [38, 485] on img "button" at bounding box center [39, 481] width 29 height 29
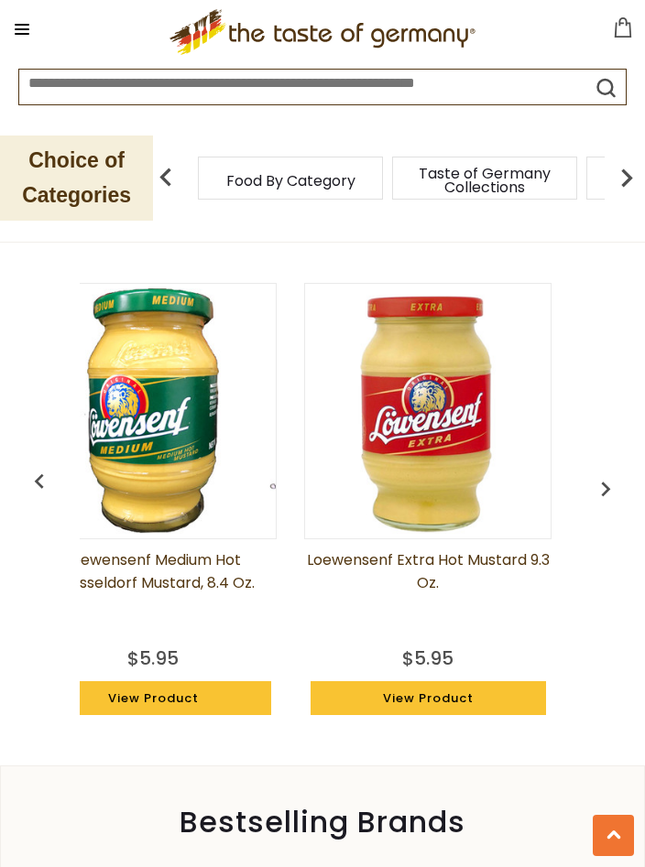
click at [33, 479] on img "button" at bounding box center [39, 481] width 29 height 29
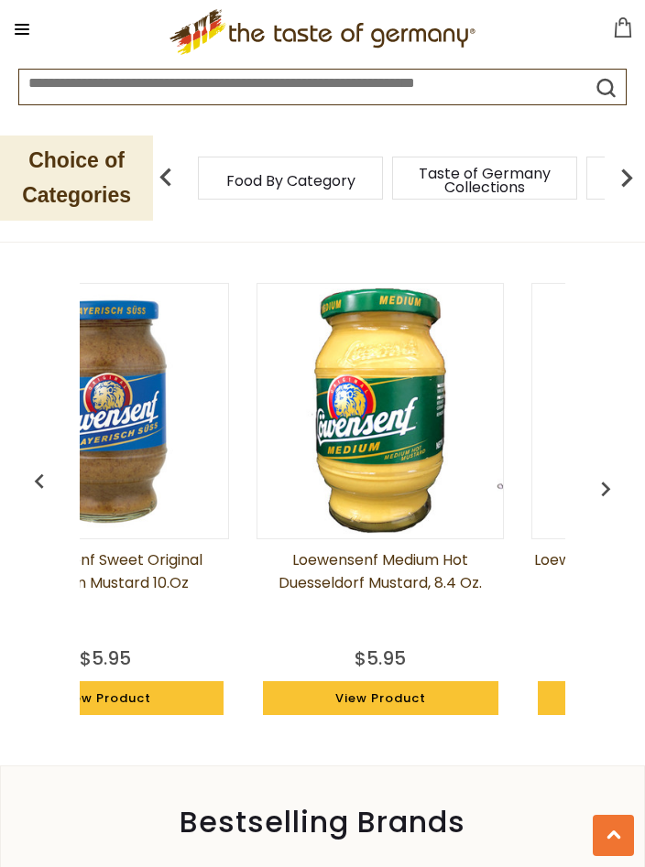
scroll to position [0, 6935]
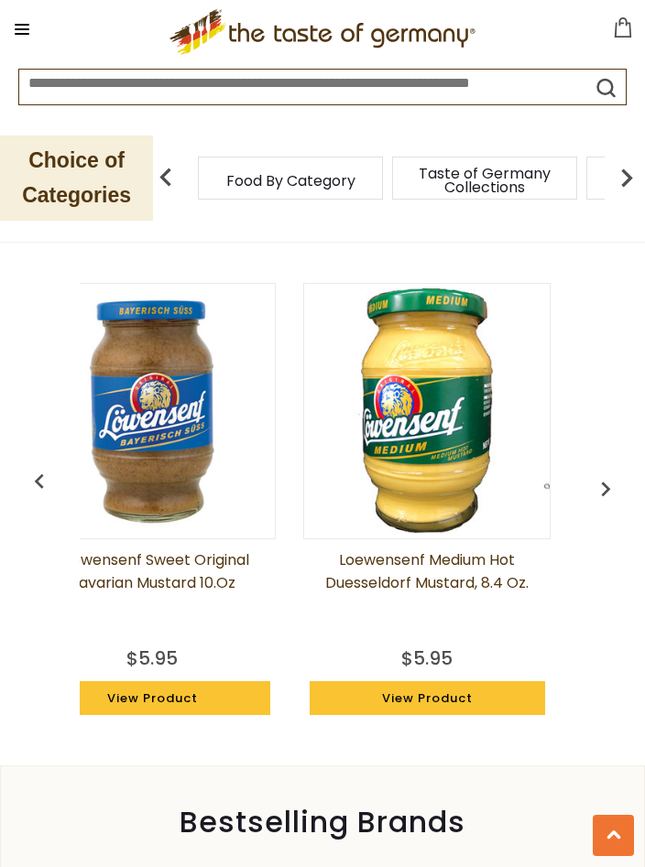
click at [31, 476] on img "button" at bounding box center [39, 481] width 29 height 29
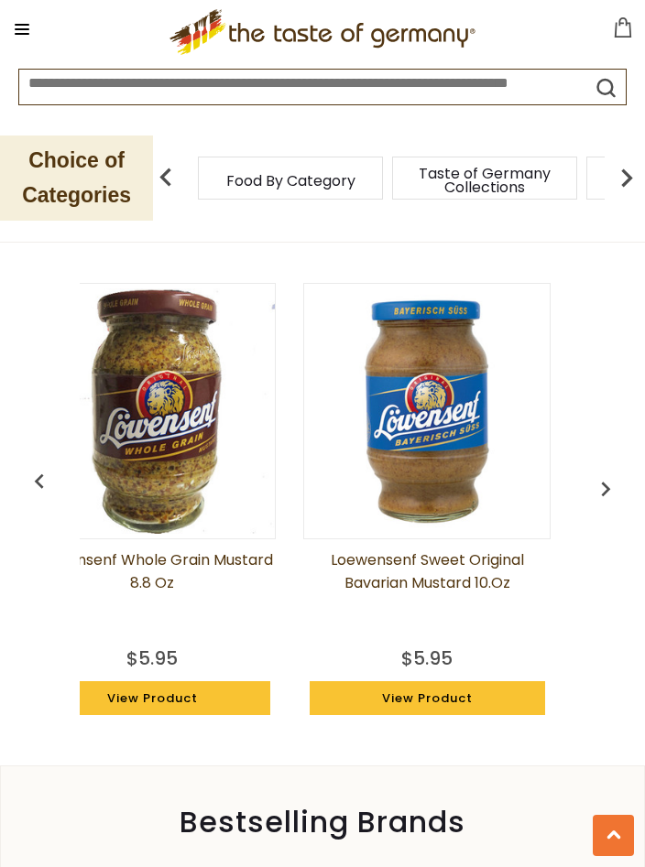
click at [32, 474] on img "button" at bounding box center [39, 481] width 29 height 29
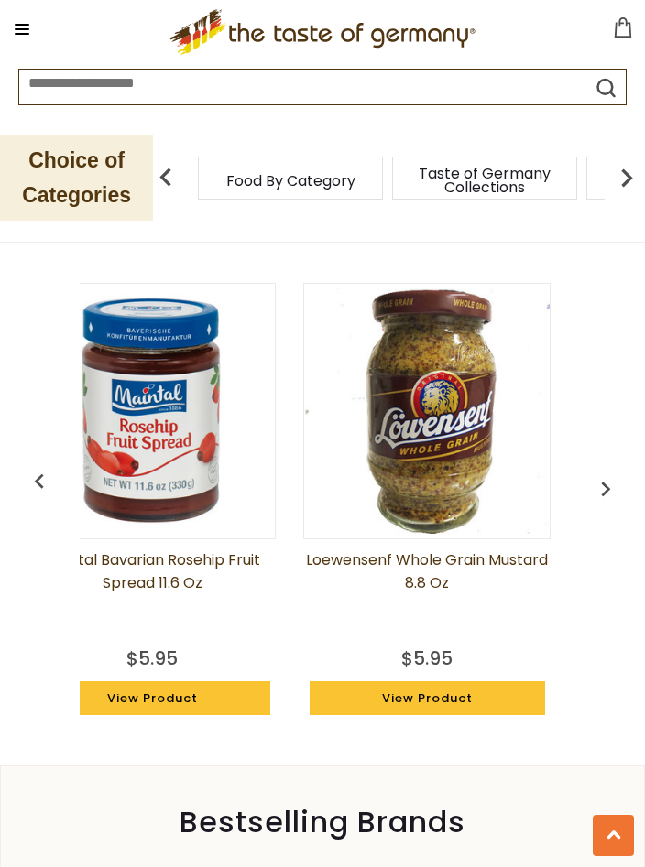
click at [27, 467] on img "button" at bounding box center [39, 481] width 29 height 29
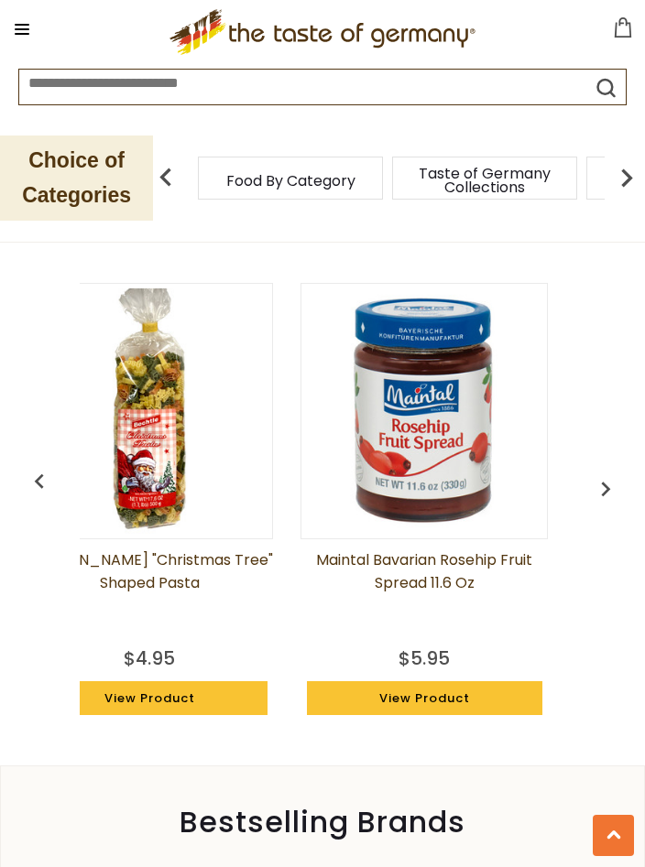
scroll to position [0, 6110]
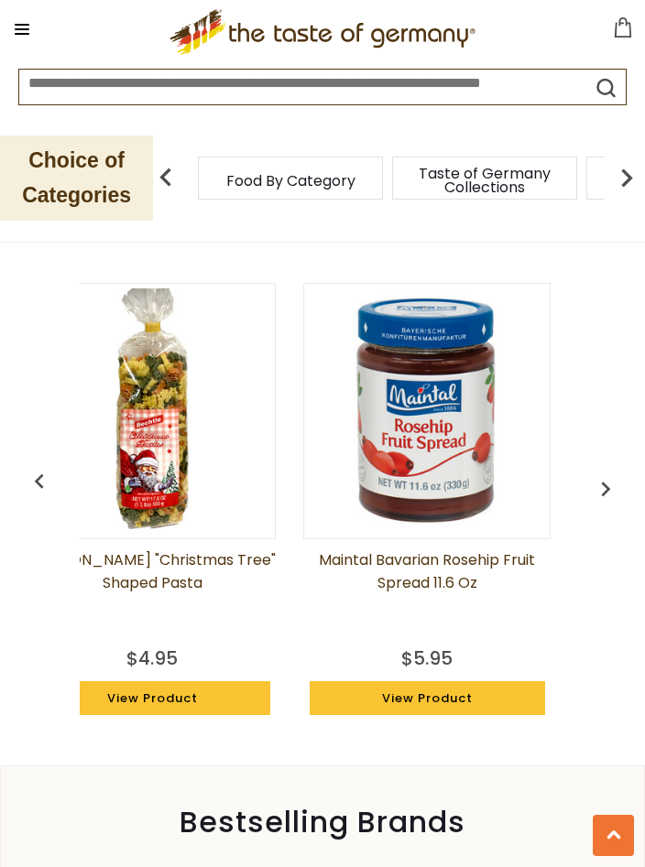
click at [38, 472] on img "button" at bounding box center [39, 481] width 29 height 29
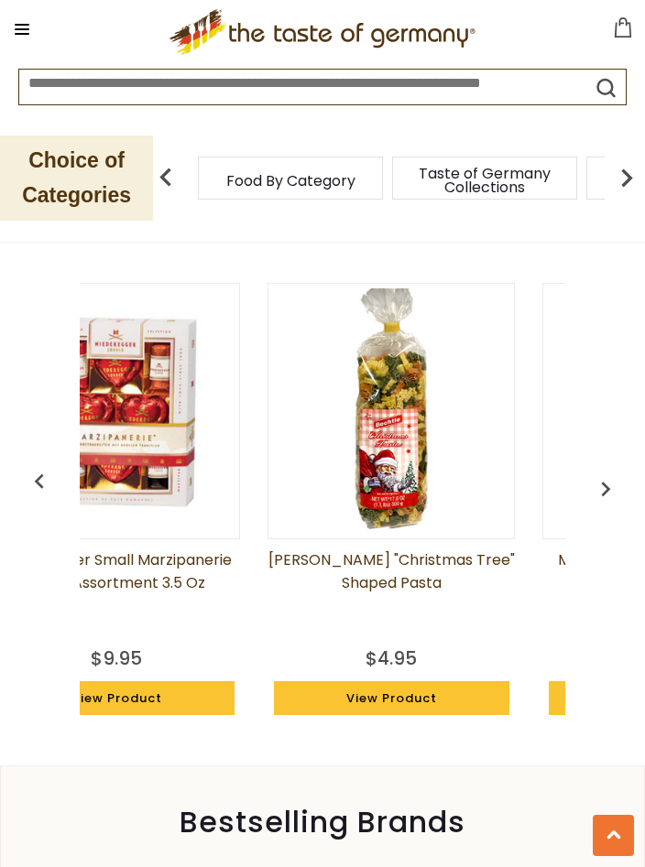
scroll to position [0, 5836]
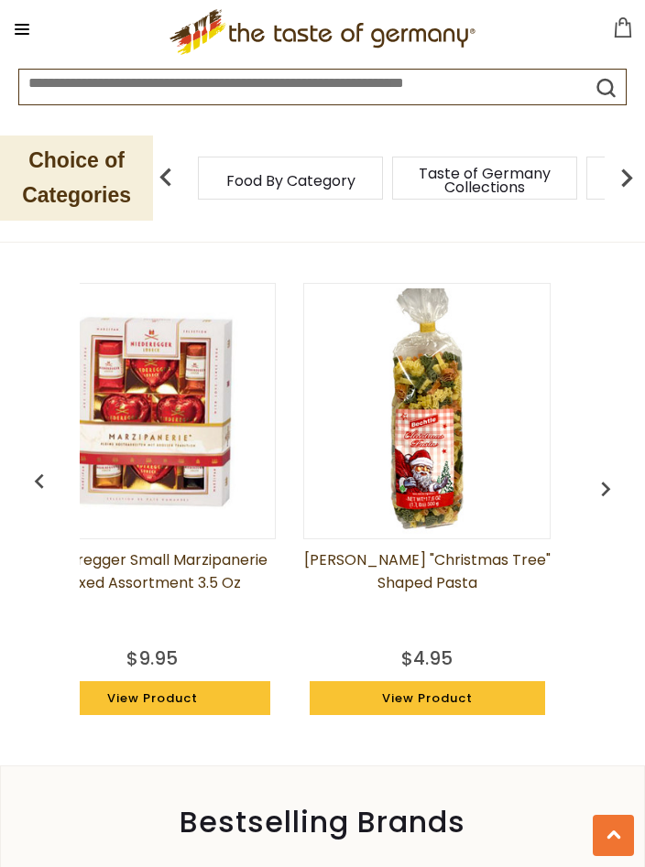
click at [10, 454] on div "You May Also Like Niederegger "Black Forest" Gourmet Marzipan Torte, 6.5 oz $17…" at bounding box center [322, 464] width 645 height 569
click at [33, 471] on img "button" at bounding box center [39, 481] width 29 height 29
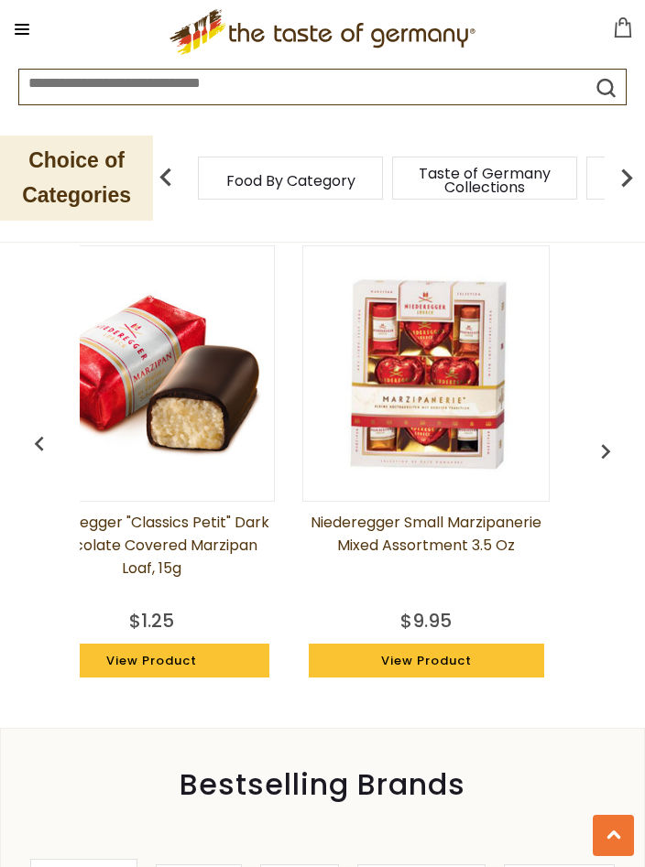
scroll to position [1832, 0]
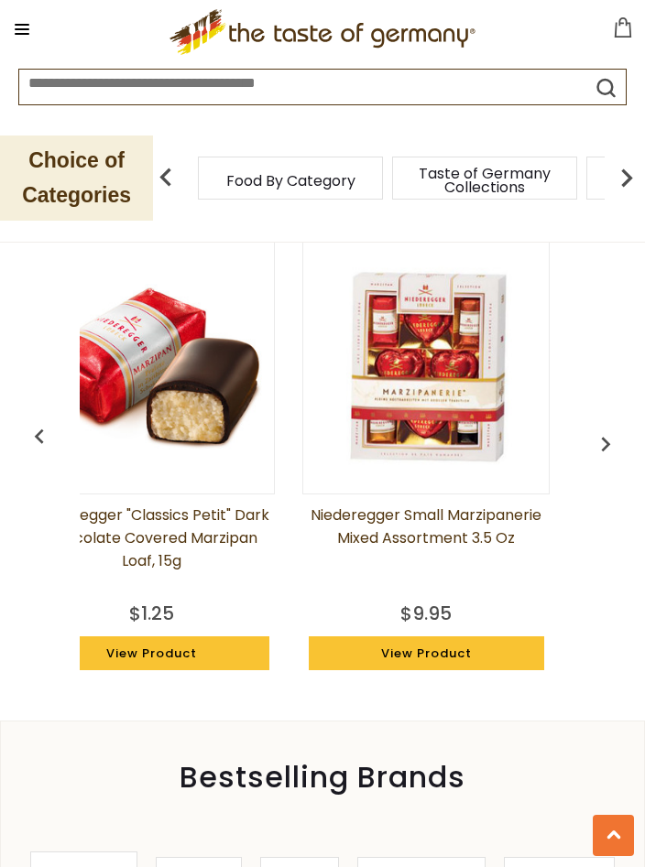
click at [525, 194] on span "Taste of Germany Collections" at bounding box center [484, 180] width 147 height 27
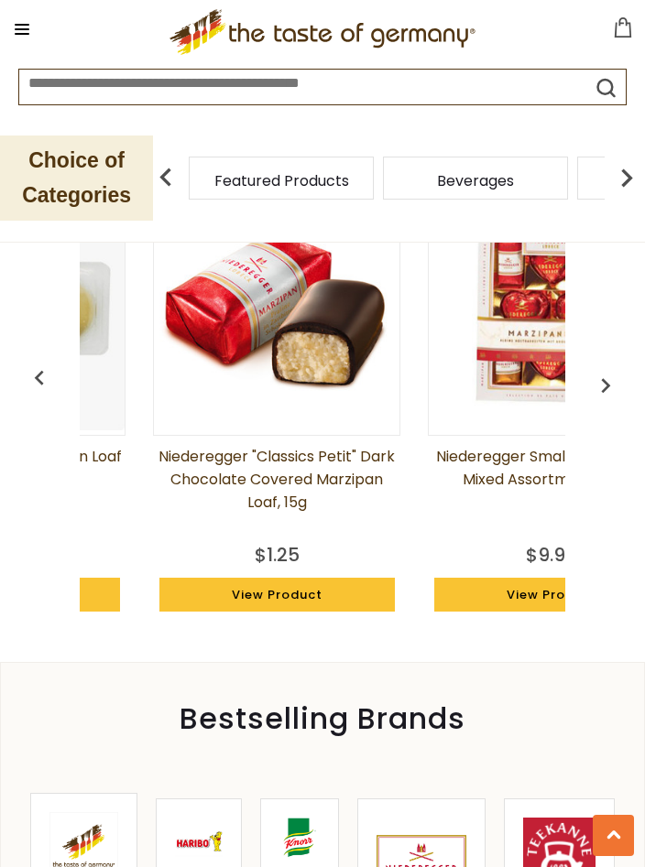
scroll to position [0, 5382]
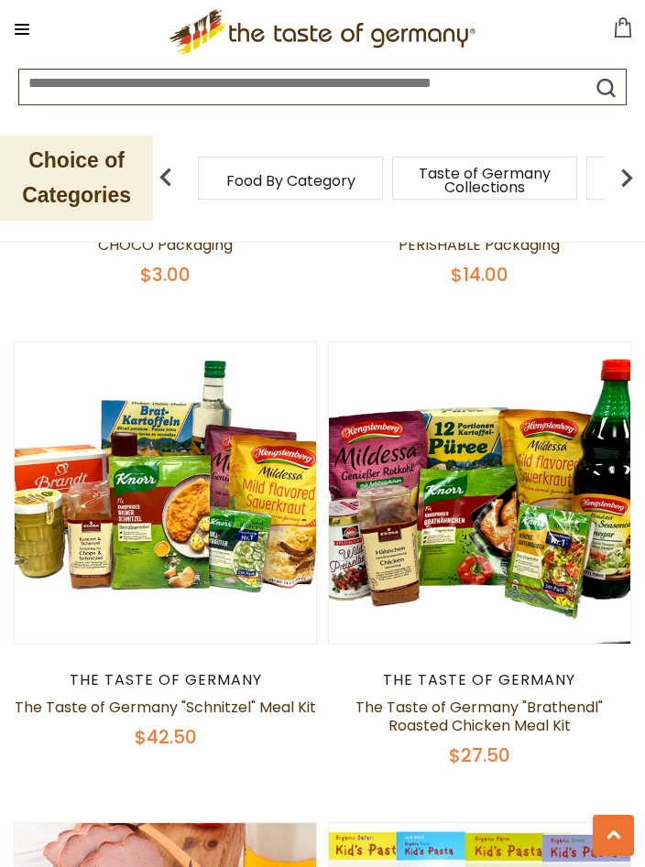
scroll to position [1334, 0]
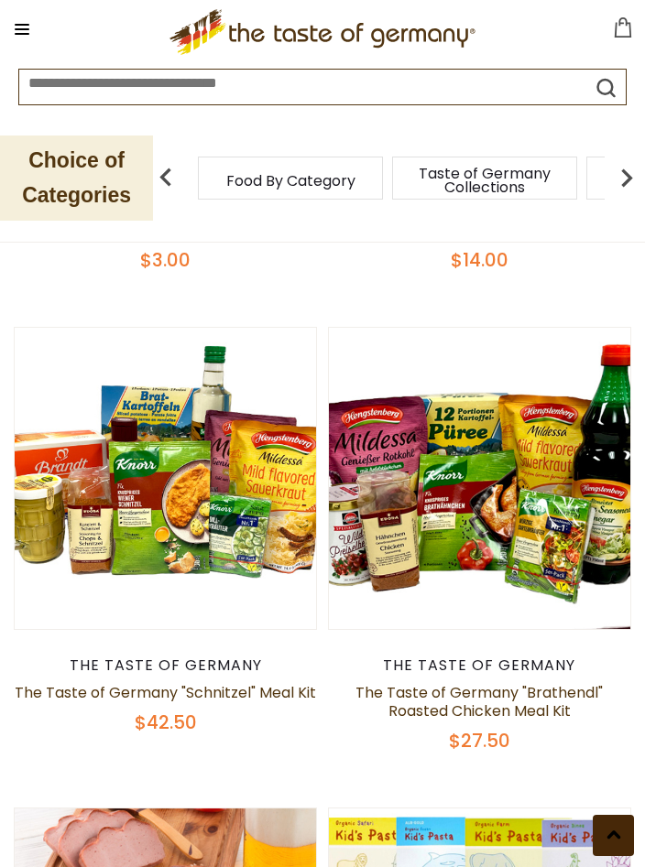
click at [630, 856] on button at bounding box center [613, 835] width 41 height 41
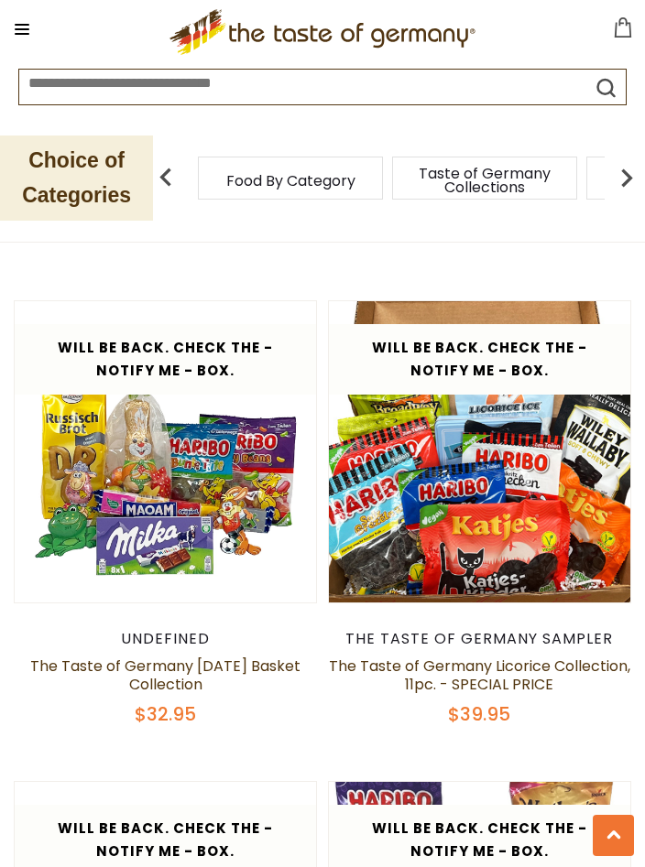
scroll to position [5738, 0]
